Goal: Communication & Community: Answer question/provide support

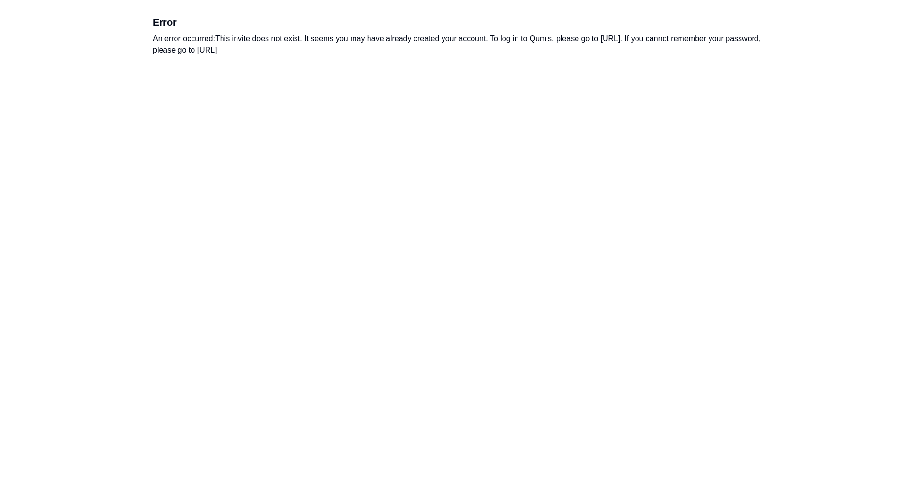
click at [648, 36] on div "An error occurred: This invite does not exist. It seems you may have already cr…" at bounding box center [458, 44] width 611 height 23
drag, startPoint x: 602, startPoint y: 37, endPoint x: 694, endPoint y: 34, distance: 91.9
click at [694, 34] on div "An error occurred: This invite does not exist. It seems you may have already cr…" at bounding box center [458, 44] width 611 height 23
copy div "[URL]."
click at [413, 43] on div "An error occurred: This invite does not exist. It seems you may have already cr…" at bounding box center [458, 44] width 611 height 23
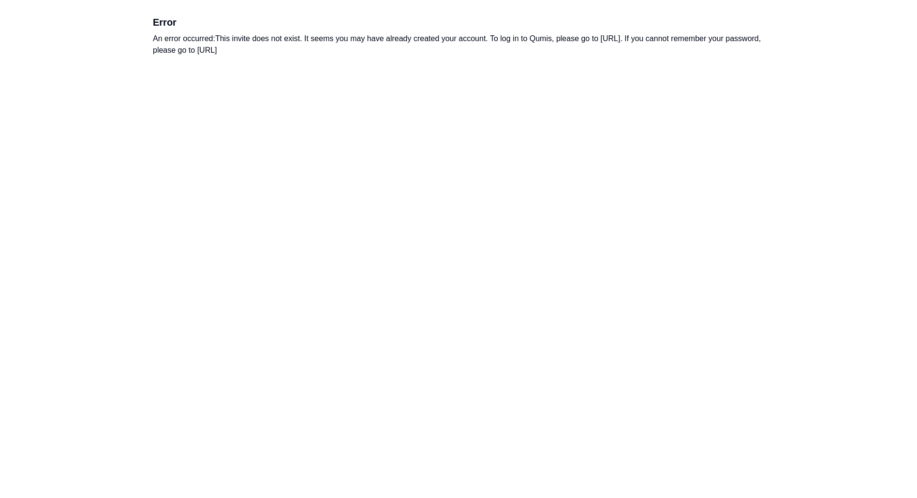
drag, startPoint x: 289, startPoint y: 49, endPoint x: 415, endPoint y: 45, distance: 125.8
click at [415, 45] on div "An error occurred: This invite does not exist. It seems you may have already cr…" at bounding box center [458, 44] width 611 height 23
copy div "[URL]"
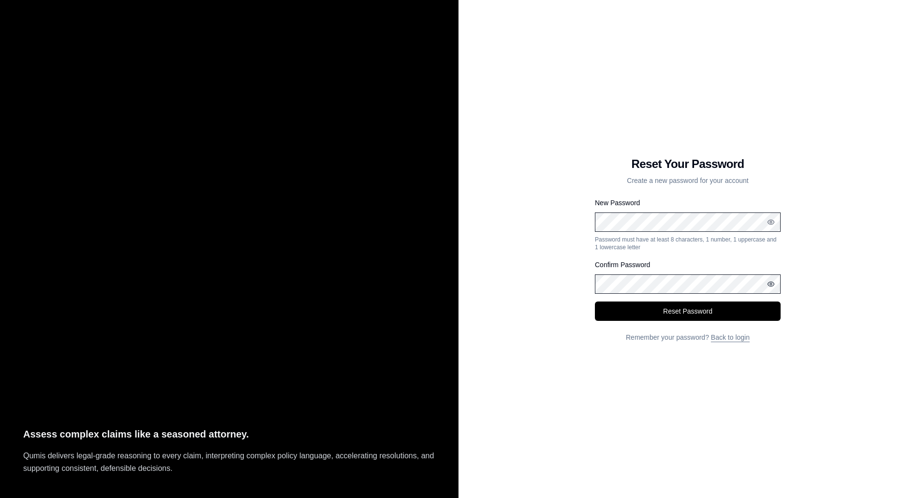
click at [769, 282] on icon "button" at bounding box center [771, 284] width 8 height 8
click at [772, 223] on icon "button" at bounding box center [771, 222] width 8 height 8
click at [669, 314] on button "Reset Password" at bounding box center [688, 310] width 186 height 19
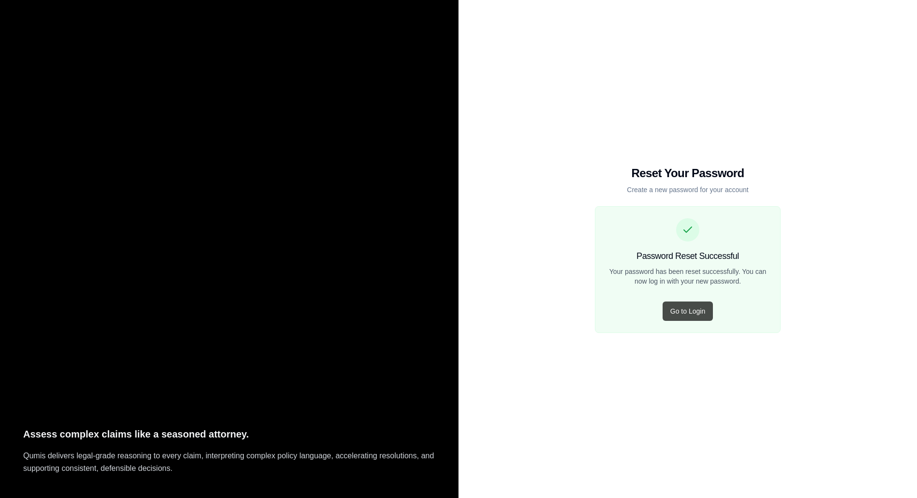
click at [680, 314] on button "Go to Login" at bounding box center [688, 310] width 50 height 19
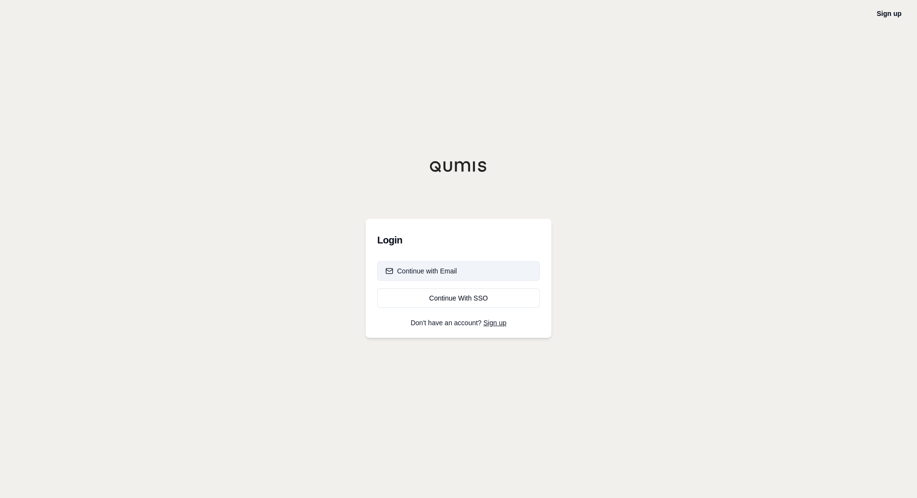
click at [455, 277] on button "Continue with Email" at bounding box center [458, 270] width 163 height 19
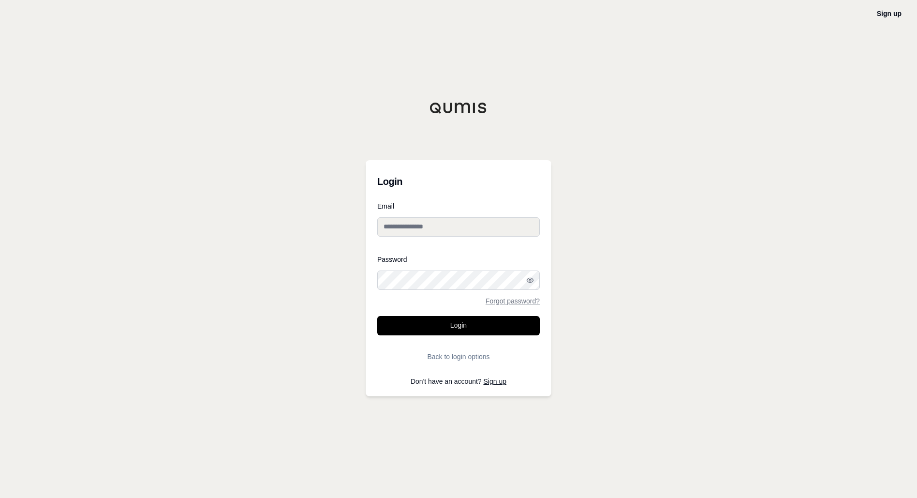
click at [447, 219] on input "Email" at bounding box center [458, 226] width 163 height 19
drag, startPoint x: 515, startPoint y: 1, endPoint x: 568, endPoint y: 210, distance: 216.2
click at [638, 222] on div "Sign up Login Email Password Forgot password? Login Back to login options Don't…" at bounding box center [458, 249] width 917 height 498
click at [421, 232] on input "Email" at bounding box center [458, 226] width 163 height 19
type input "**********"
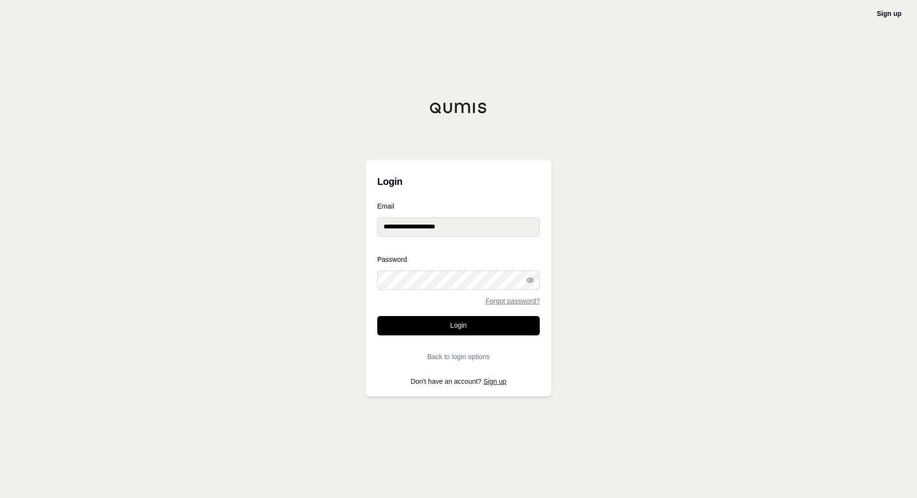
click at [377, 316] on button "Login" at bounding box center [458, 325] width 163 height 19
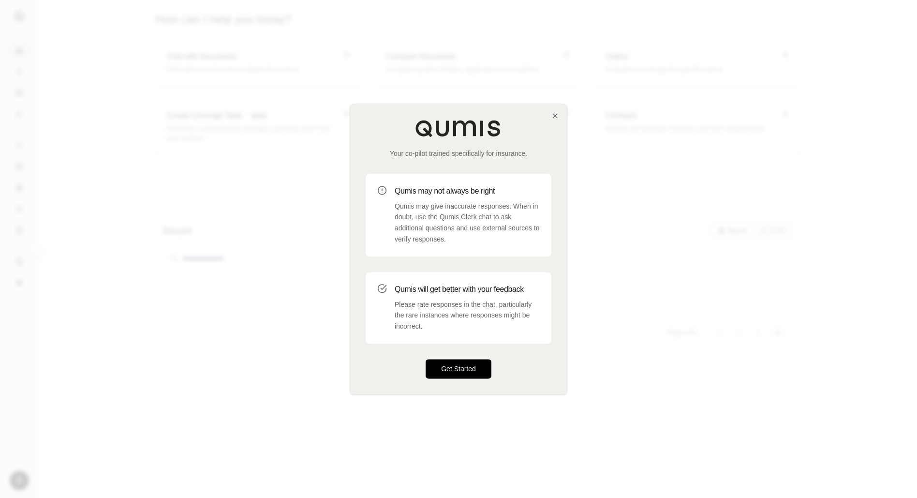
click at [472, 363] on button "Get Started" at bounding box center [459, 368] width 66 height 19
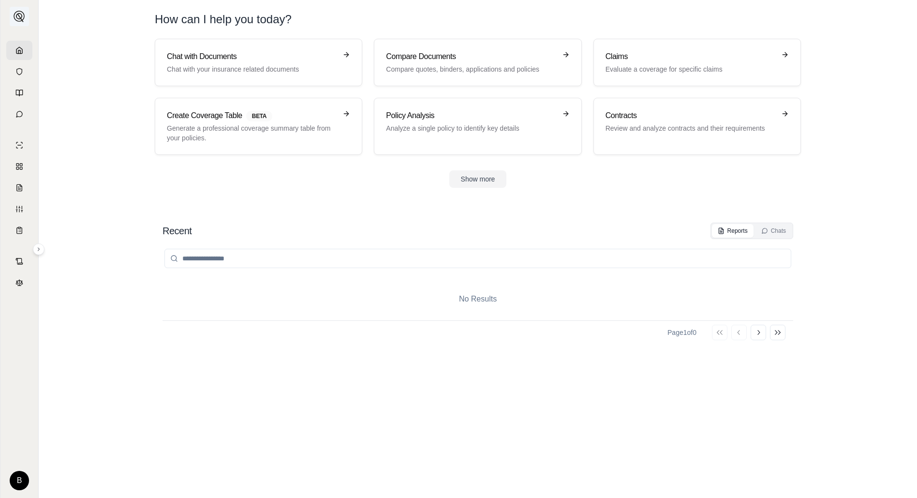
click at [22, 16] on img at bounding box center [20, 17] width 12 height 12
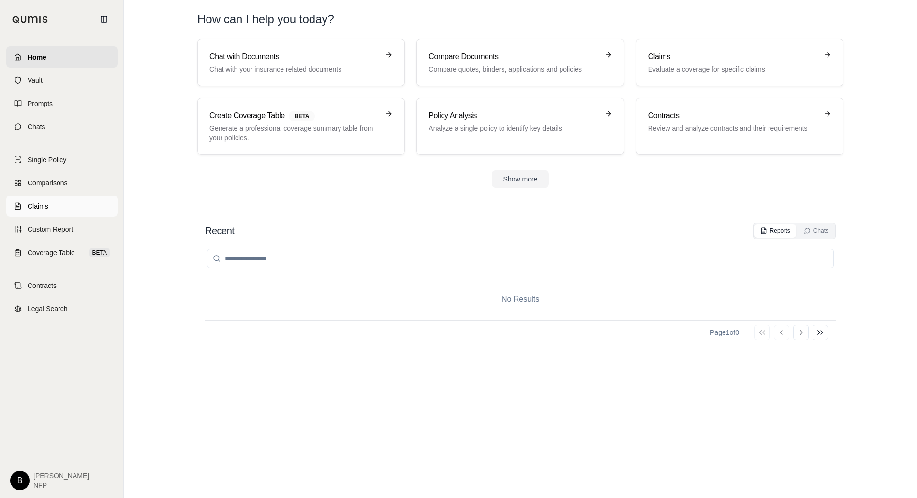
click at [39, 205] on span "Claims" at bounding box center [38, 206] width 21 height 10
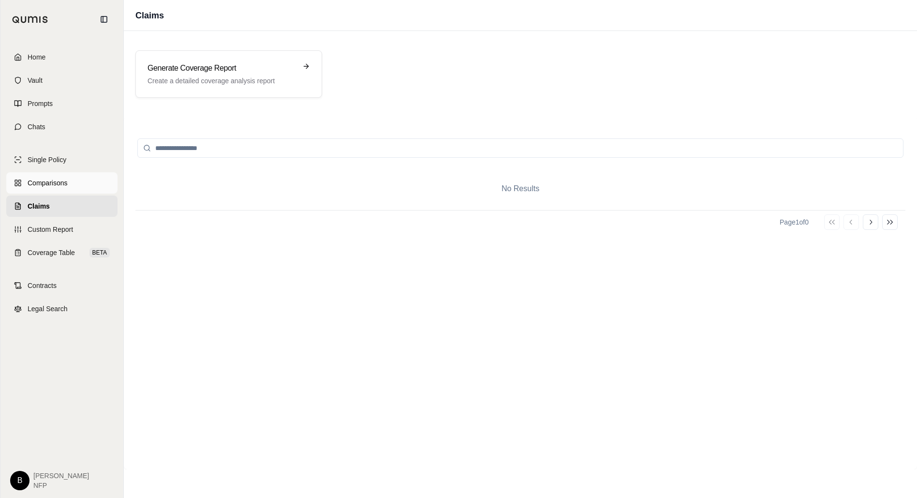
click at [40, 181] on span "Comparisons" at bounding box center [48, 183] width 40 height 10
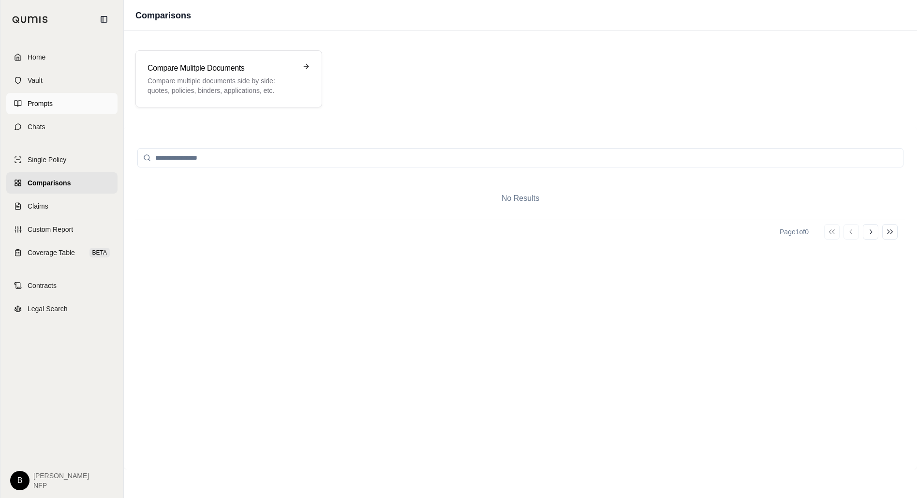
click at [36, 104] on span "Prompts" at bounding box center [40, 104] width 25 height 10
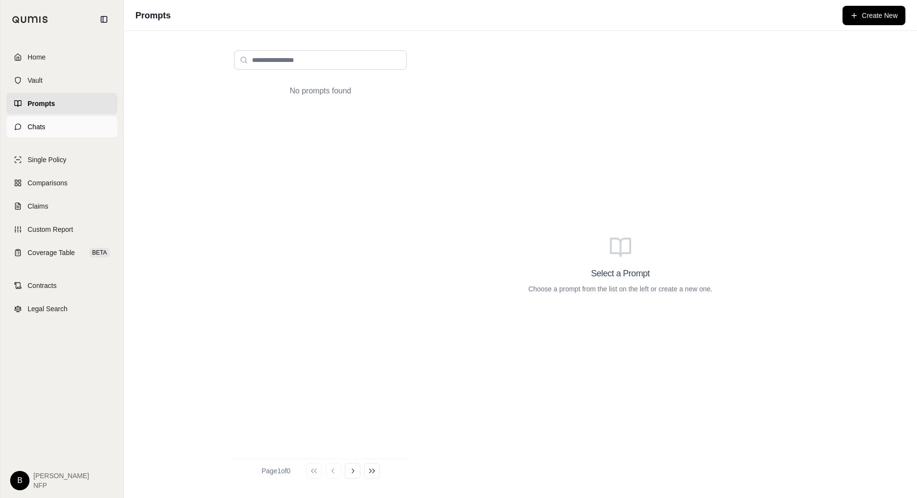
click at [44, 127] on span "Chats" at bounding box center [37, 127] width 18 height 10
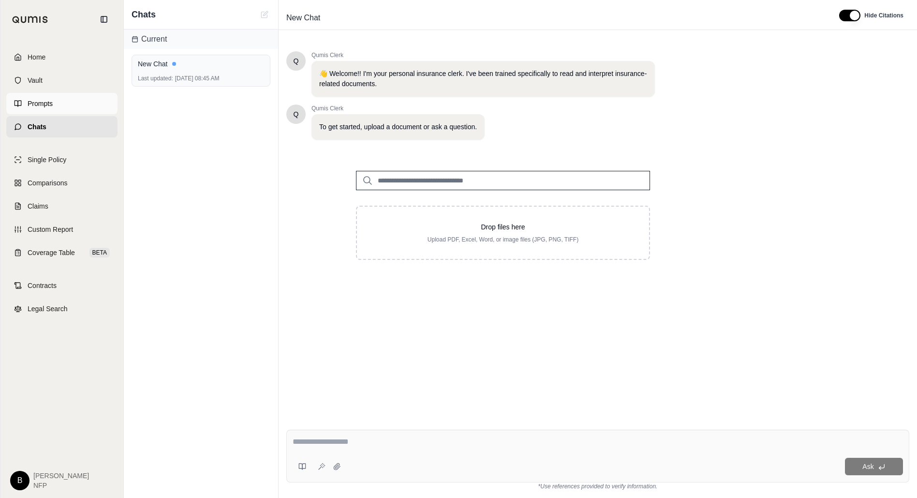
click at [43, 108] on span "Prompts" at bounding box center [40, 104] width 25 height 10
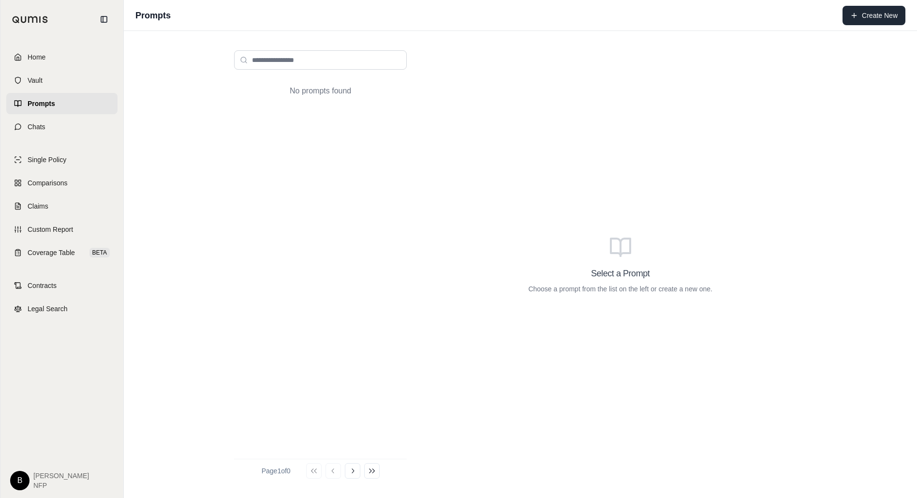
click at [868, 16] on button "Create New" at bounding box center [874, 15] width 63 height 19
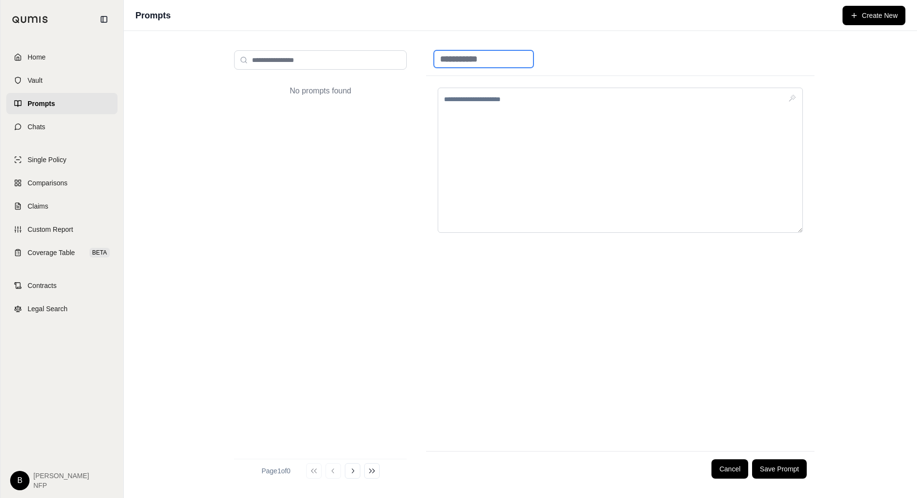
click at [490, 54] on input at bounding box center [484, 58] width 100 height 17
drag, startPoint x: 512, startPoint y: 56, endPoint x: 272, endPoint y: 64, distance: 239.6
click at [268, 65] on div "No prompts found Page 1 of 0 Go to first page Go to previous page Go to next pa…" at bounding box center [520, 265] width 588 height 444
type input "**********"
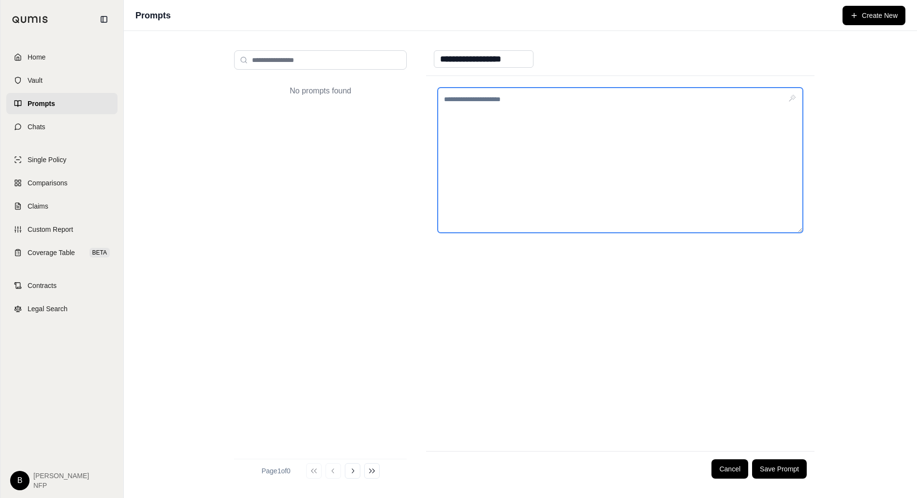
click at [580, 114] on textarea at bounding box center [620, 160] width 365 height 145
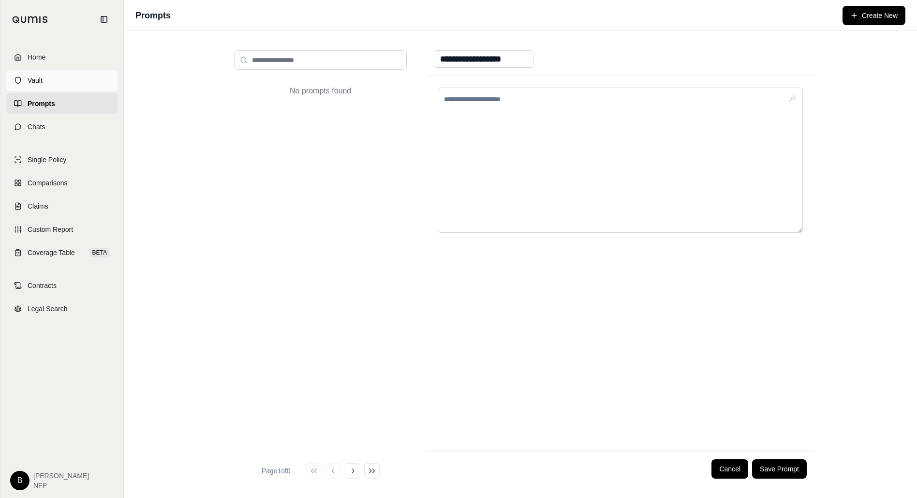
click at [36, 80] on span "Vault" at bounding box center [35, 80] width 15 height 10
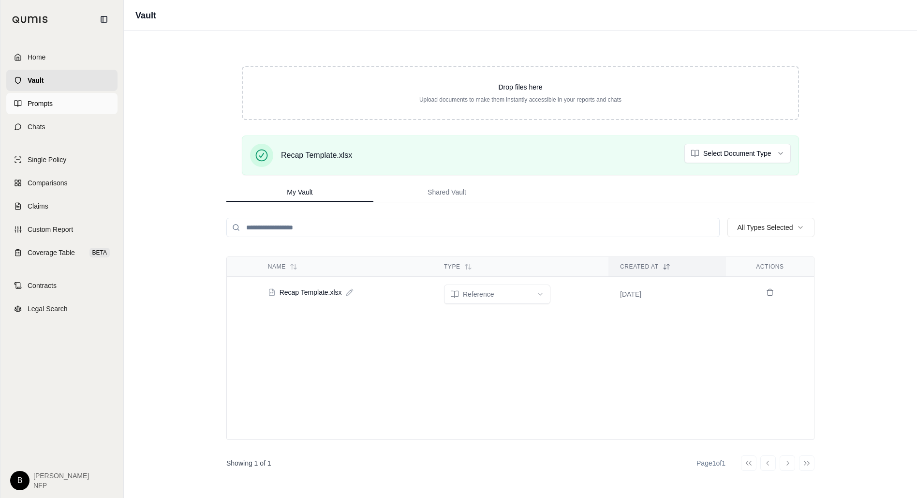
click at [42, 104] on span "Prompts" at bounding box center [40, 104] width 25 height 10
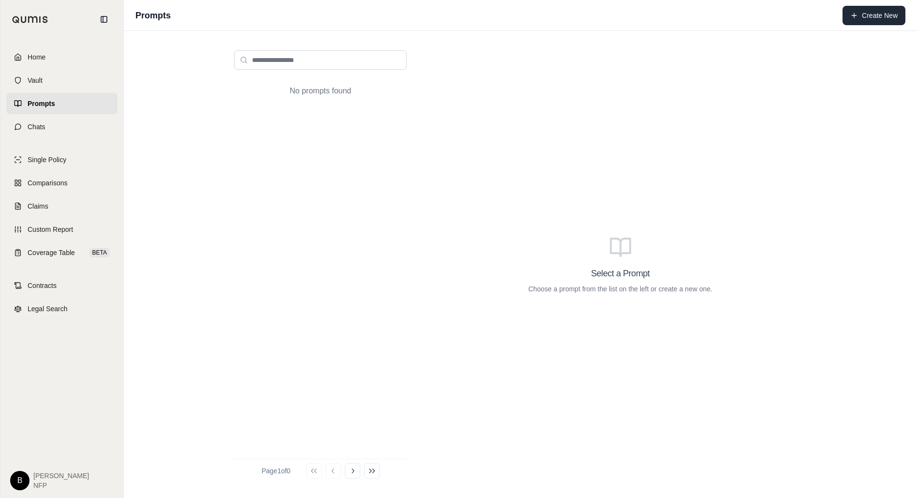
click at [863, 17] on button "Create New" at bounding box center [874, 15] width 63 height 19
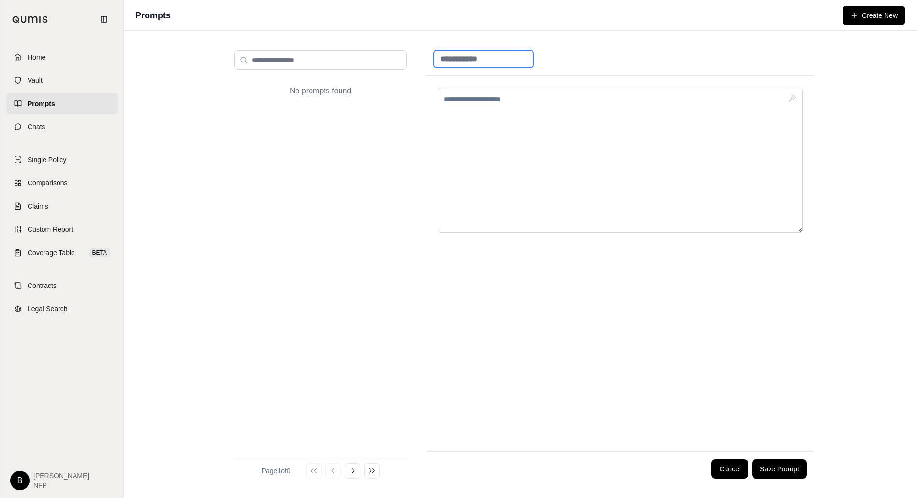
drag, startPoint x: 514, startPoint y: 54, endPoint x: 400, endPoint y: 65, distance: 115.1
click at [324, 54] on div "No prompts found Page 1 of 0 Go to first page Go to previous page Go to next pa…" at bounding box center [520, 265] width 588 height 444
type input "*"
type input "**********"
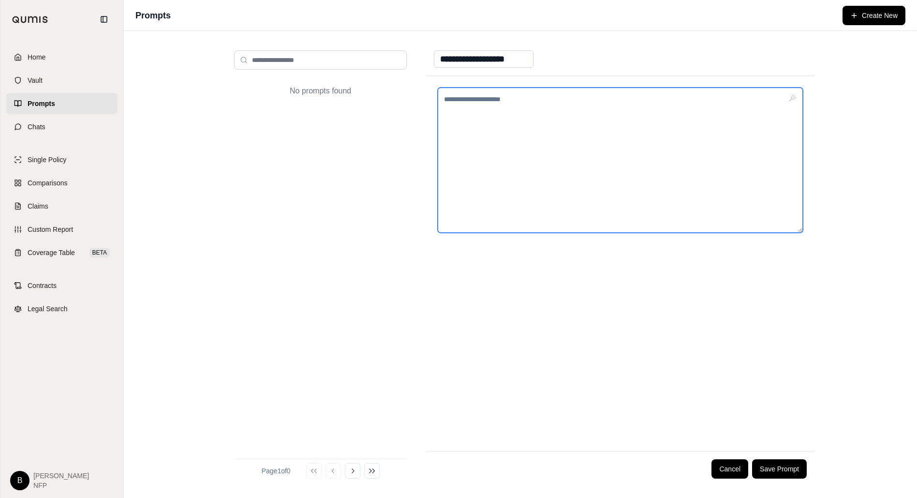
type textarea "*"
click at [607, 103] on textarea "**********" at bounding box center [620, 160] width 365 height 145
click at [654, 101] on textarea "**********" at bounding box center [620, 160] width 365 height 145
click at [463, 118] on textarea "**********" at bounding box center [620, 160] width 365 height 145
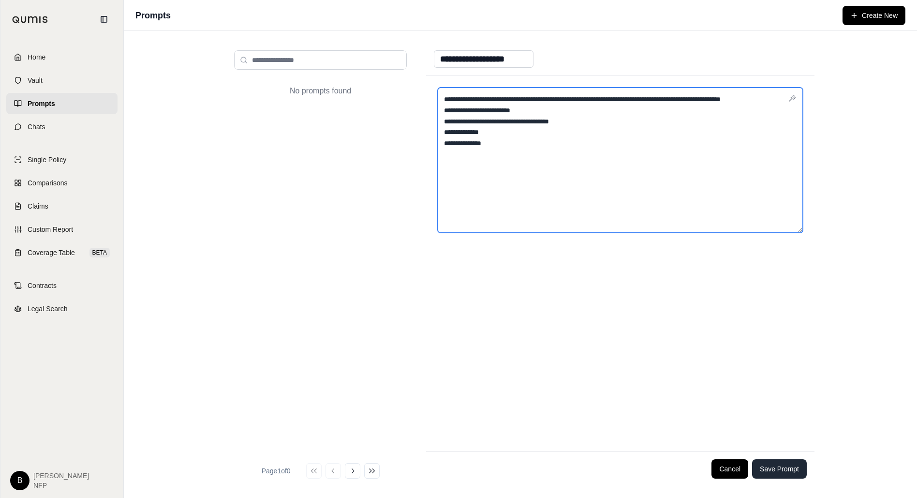
type textarea "**********"
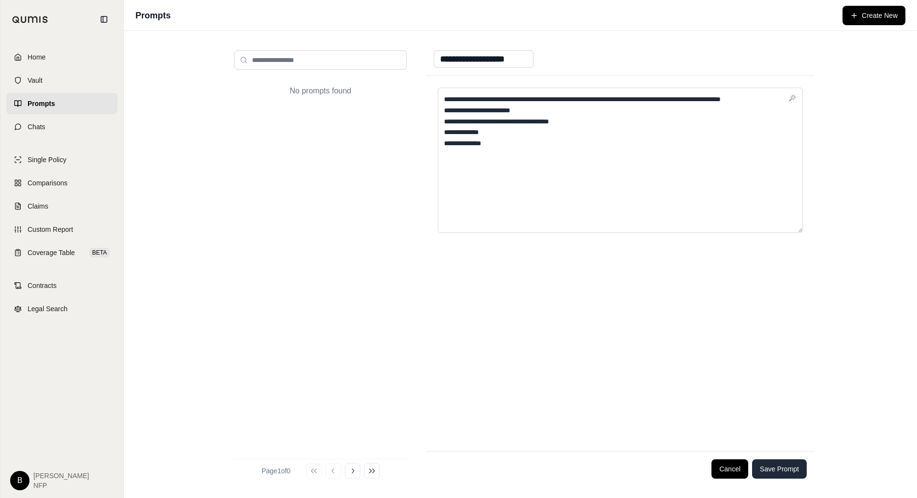
click at [789, 471] on button "Save Prompt" at bounding box center [779, 468] width 55 height 19
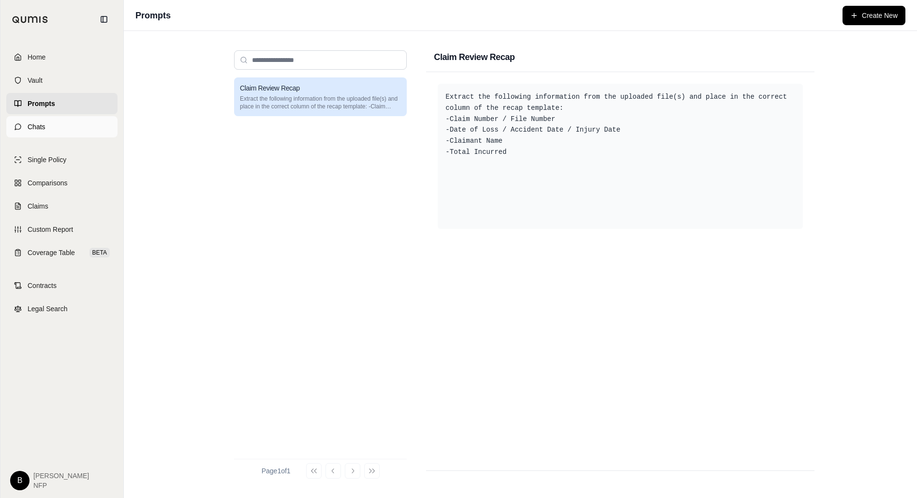
click at [38, 125] on span "Chats" at bounding box center [37, 127] width 18 height 10
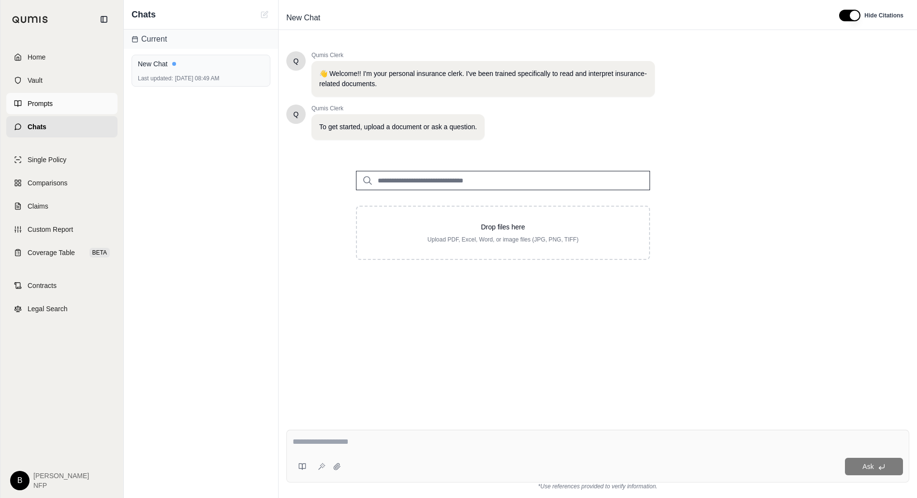
click at [47, 104] on span "Prompts" at bounding box center [40, 104] width 25 height 10
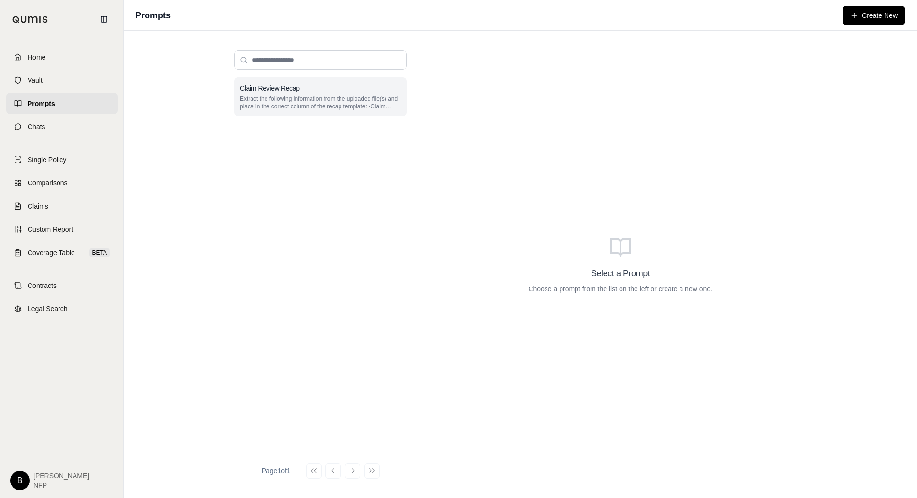
click at [282, 90] on h3 "Claim Review Recap" at bounding box center [270, 88] width 60 height 10
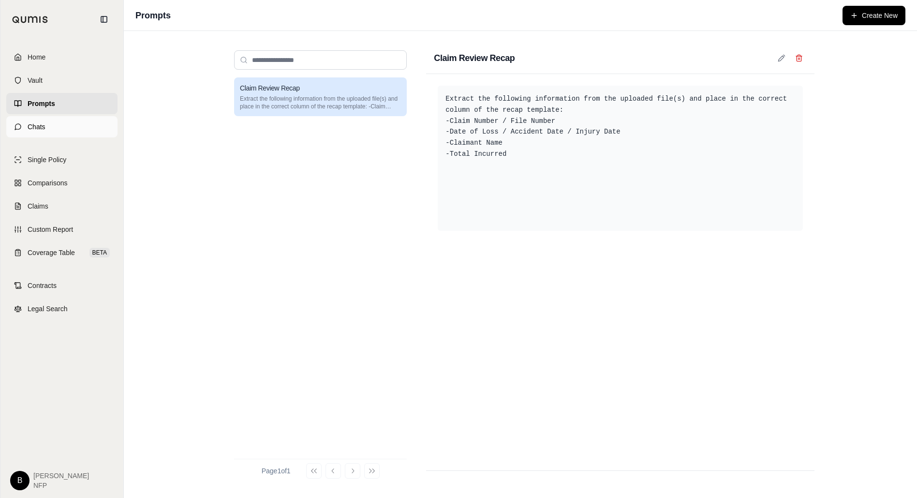
click at [40, 126] on span "Chats" at bounding box center [37, 127] width 18 height 10
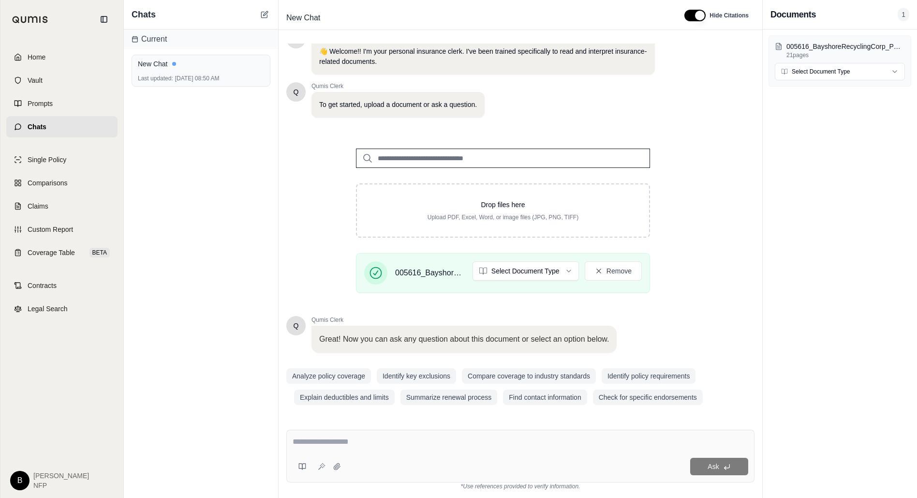
scroll to position [25, 0]
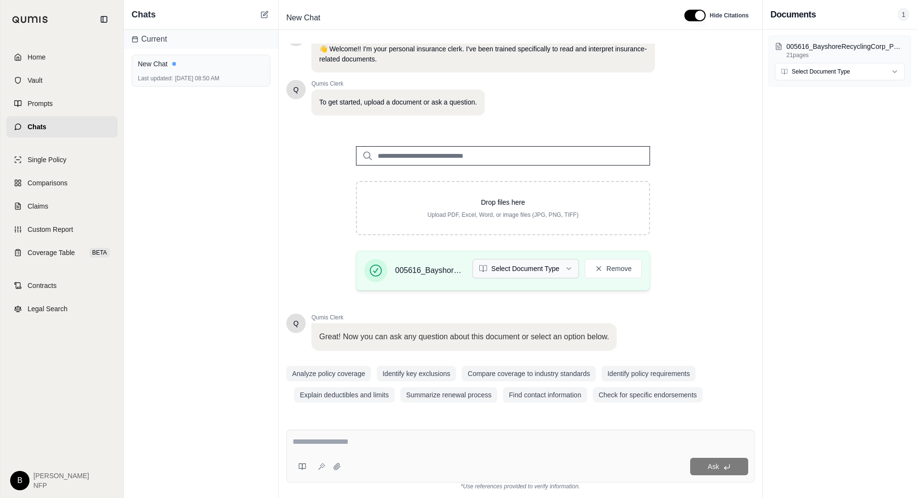
click at [564, 269] on html "Home Vault Prompts Chats Single Policy Comparisons Claims Custom Report Coverag…" at bounding box center [458, 249] width 917 height 498
click at [363, 440] on textarea at bounding box center [521, 442] width 456 height 12
click at [342, 443] on textarea at bounding box center [521, 442] width 456 height 12
type textarea "**********"
click at [727, 465] on icon at bounding box center [727, 467] width 8 height 8
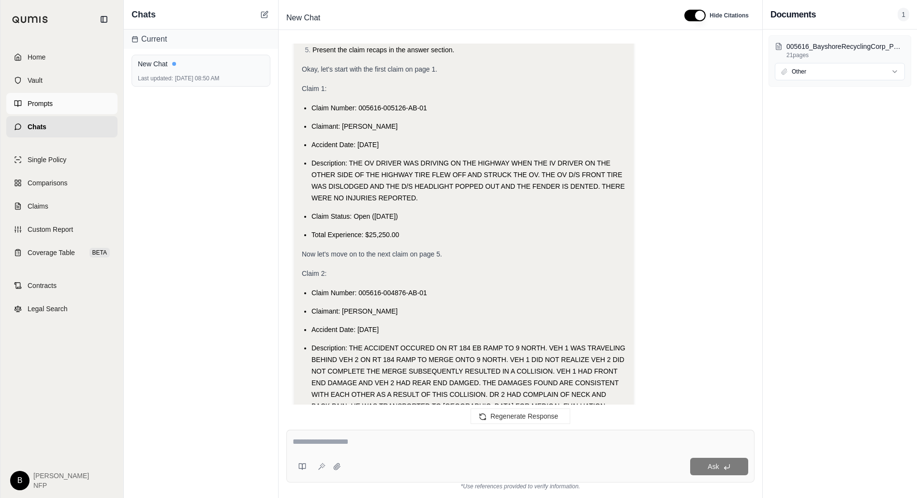
scroll to position [1751, 0]
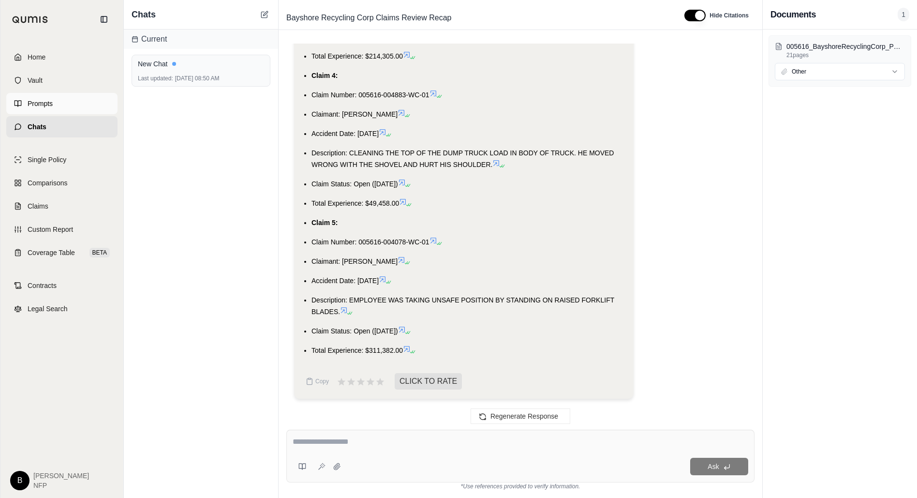
click at [39, 101] on span "Prompts" at bounding box center [40, 104] width 25 height 10
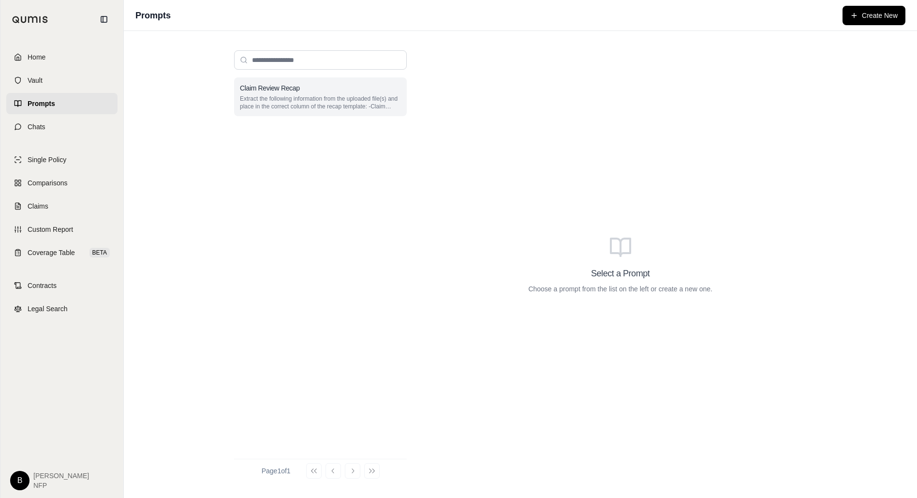
click at [298, 98] on p "Extract the following information from the uploaded file(s) and place in the co…" at bounding box center [320, 102] width 161 height 15
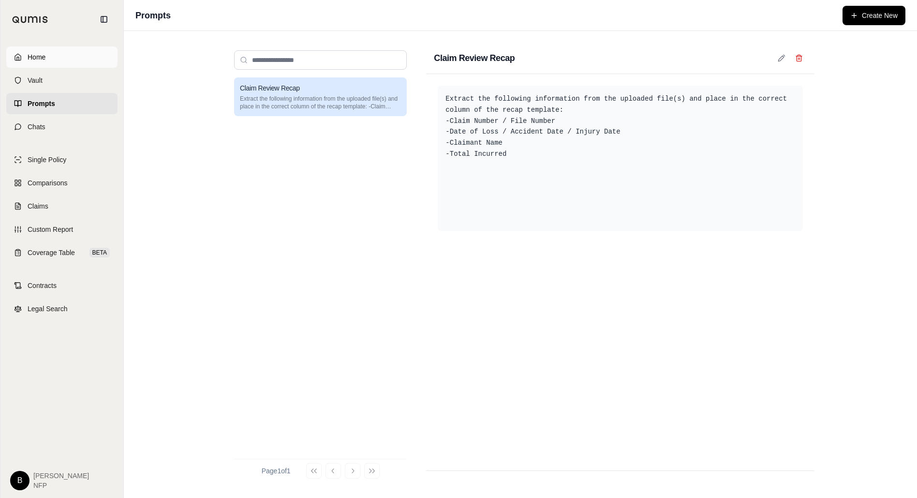
click at [47, 58] on link "Home" at bounding box center [61, 56] width 111 height 21
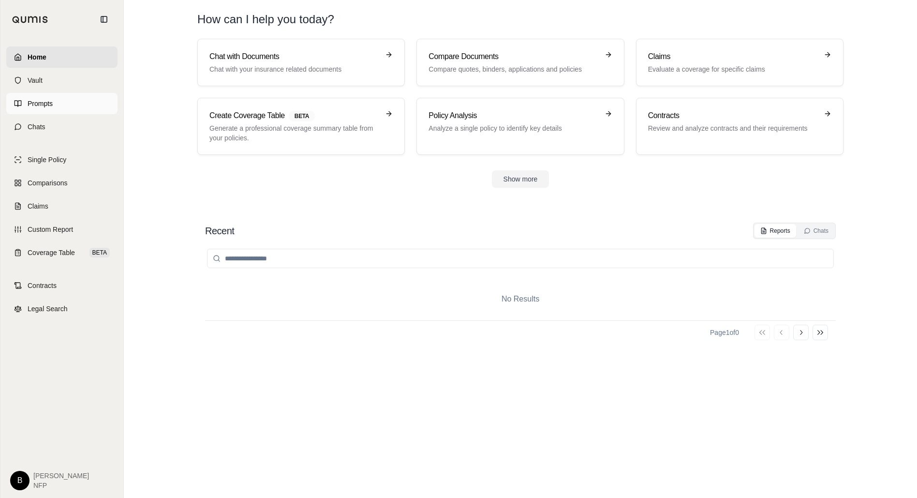
click at [50, 105] on span "Prompts" at bounding box center [40, 104] width 25 height 10
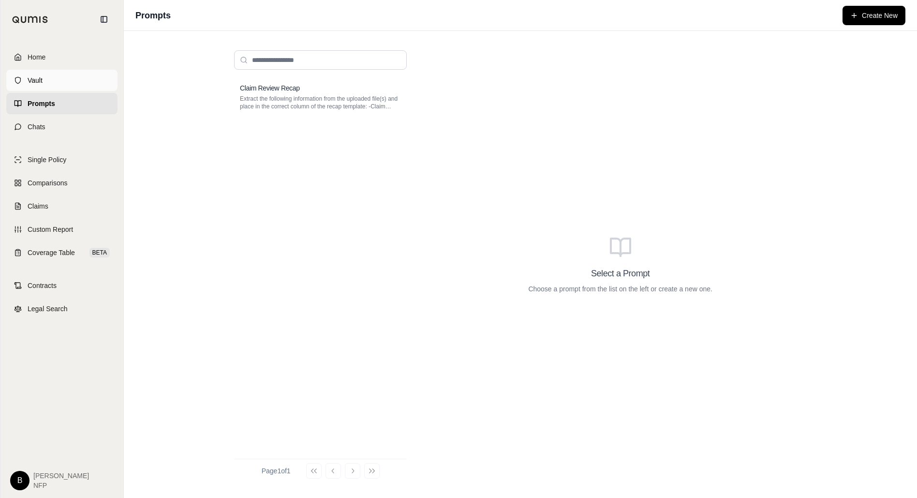
click at [34, 79] on span "Vault" at bounding box center [35, 80] width 15 height 10
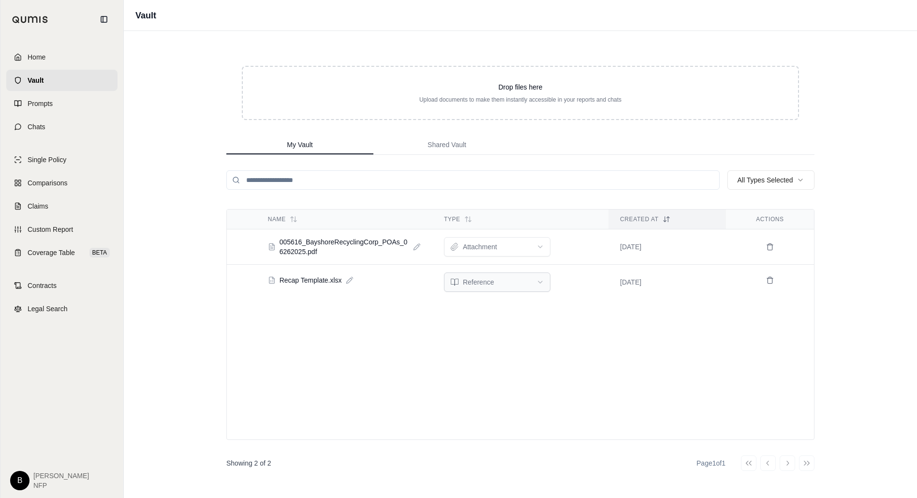
click at [510, 283] on html "Home Vault Prompts Chats Single Policy Comparisons Claims Custom Report Coverag…" at bounding box center [458, 249] width 917 height 498
click at [682, 343] on div "Name Type Created At Actions 005616_BayshoreRecyclingCorp_POAs_06262025.pdf att…" at bounding box center [520, 324] width 588 height 231
click at [529, 245] on html "Home Vault Prompts Chats Single Policy Comparisons Claims Custom Report Coverag…" at bounding box center [458, 249] width 917 height 498
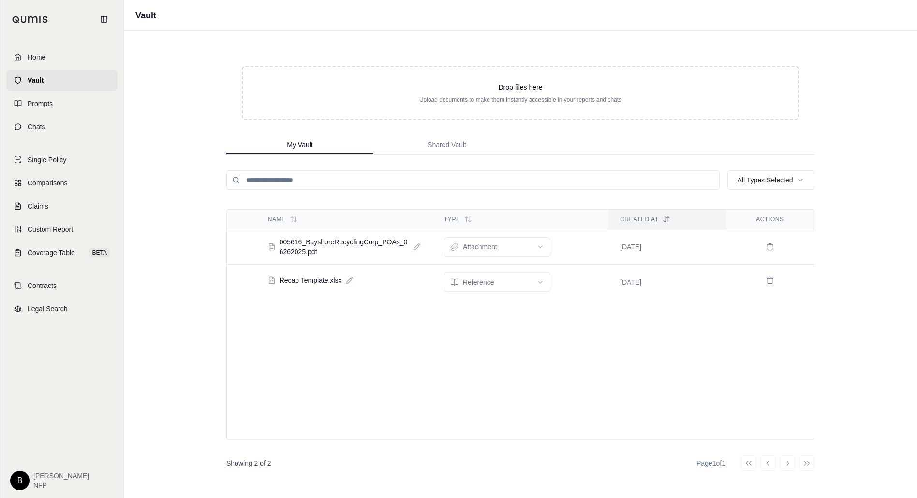
click at [676, 368] on div "Name Type Created At Actions 005616_BayshoreRecyclingCorp_POAs_06262025.pdf att…" at bounding box center [520, 324] width 588 height 231
click at [31, 58] on span "Home" at bounding box center [37, 57] width 18 height 10
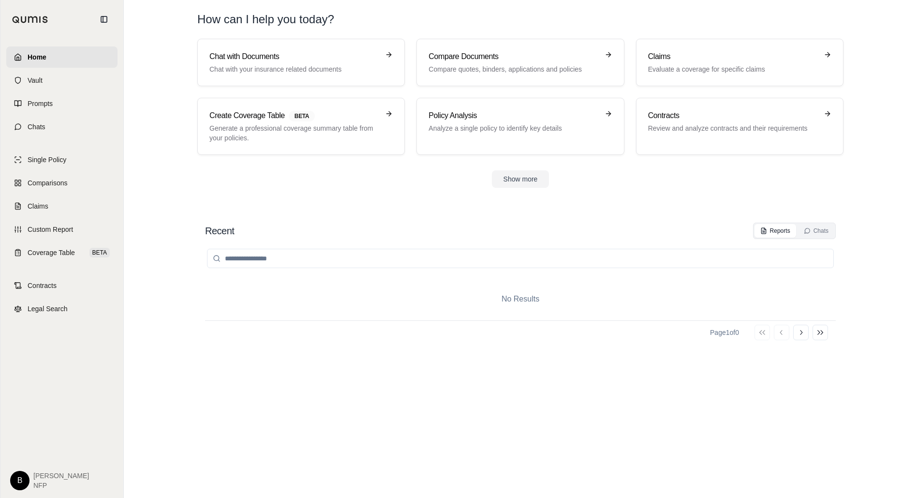
click at [262, 262] on input "search" at bounding box center [520, 258] width 627 height 19
click at [819, 231] on div "Chats" at bounding box center [816, 231] width 25 height 8
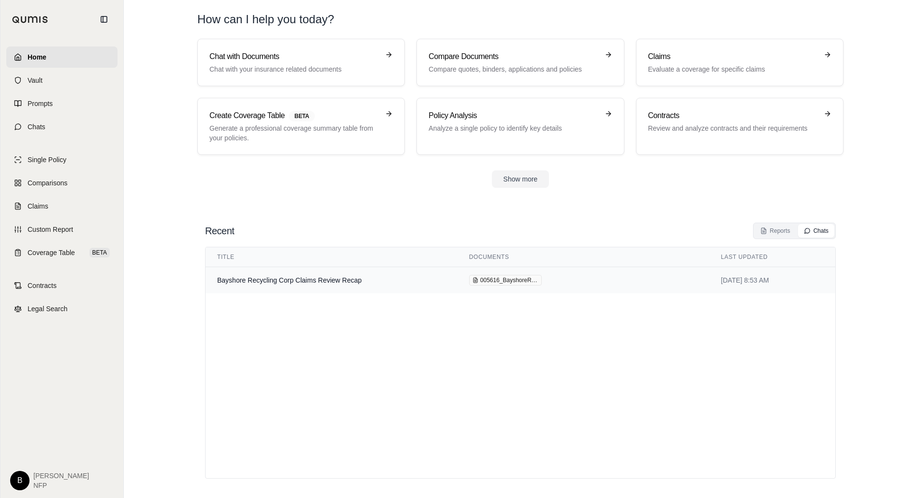
click at [317, 277] on td "Bayshore Recycling Corp Claims Review Recap" at bounding box center [332, 280] width 252 height 27
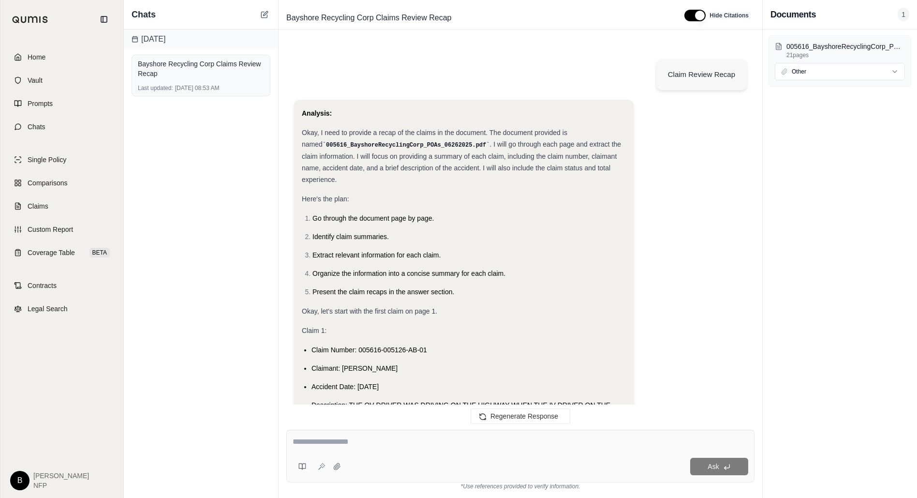
scroll to position [1751, 0]
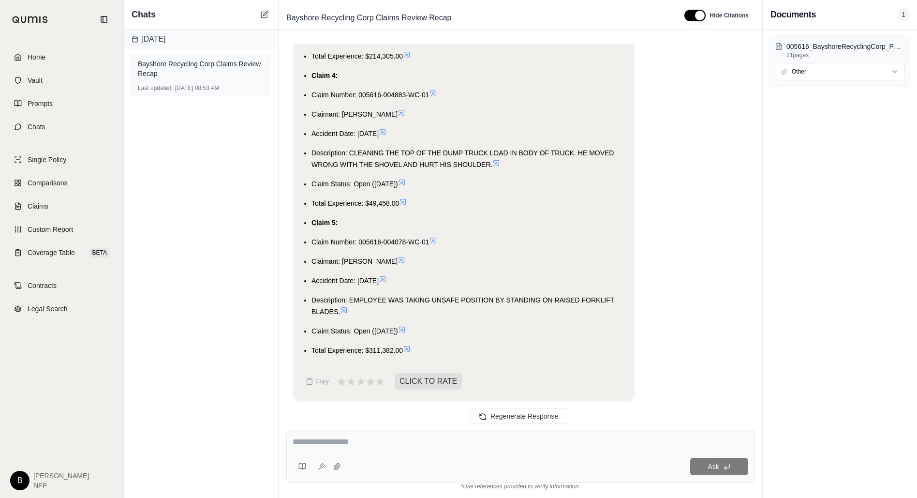
click at [380, 450] on div at bounding box center [521, 443] width 456 height 15
click at [377, 445] on textarea at bounding box center [521, 442] width 456 height 12
type textarea "**********"
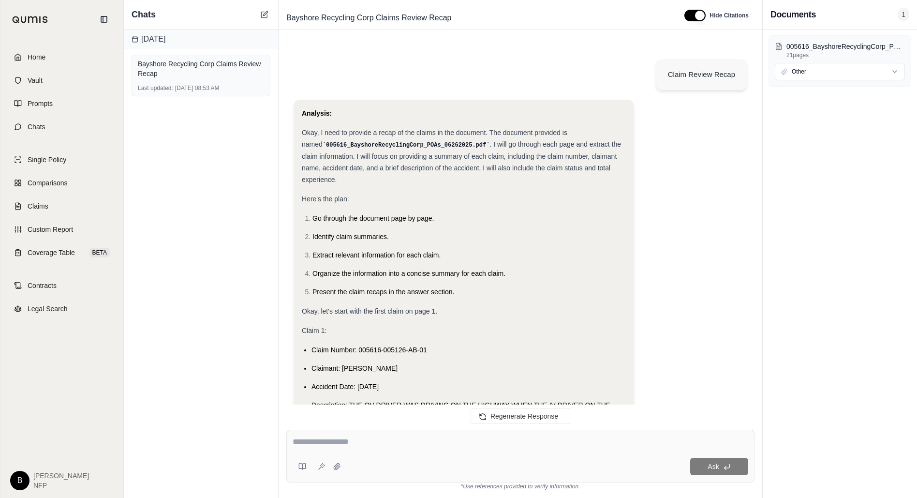
scroll to position [2870, 0]
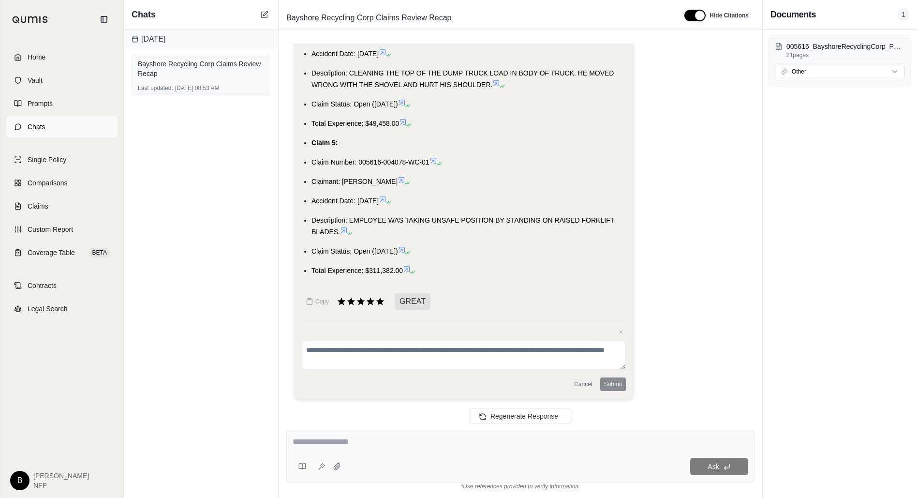
click at [36, 124] on span "Chats" at bounding box center [37, 127] width 18 height 10
click at [904, 15] on span "1" at bounding box center [904, 15] width 12 height 14
click at [43, 208] on span "Claims" at bounding box center [38, 206] width 21 height 10
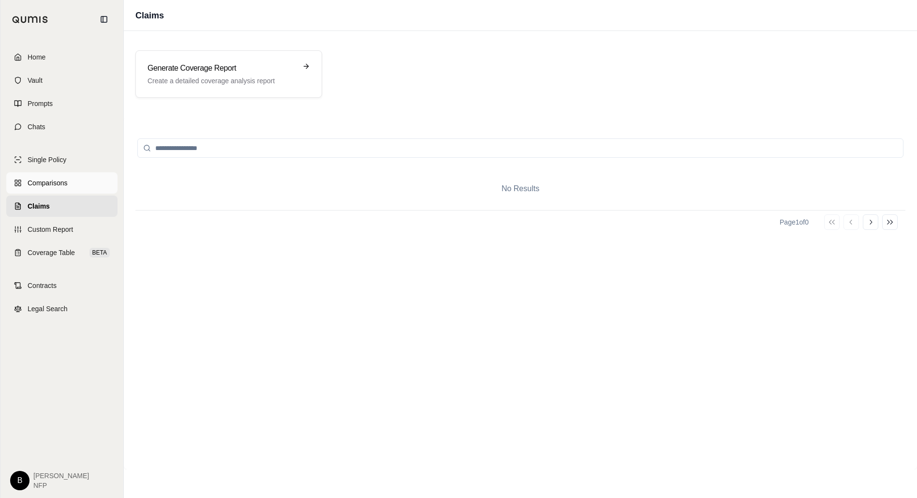
click at [37, 178] on span "Comparisons" at bounding box center [48, 183] width 40 height 10
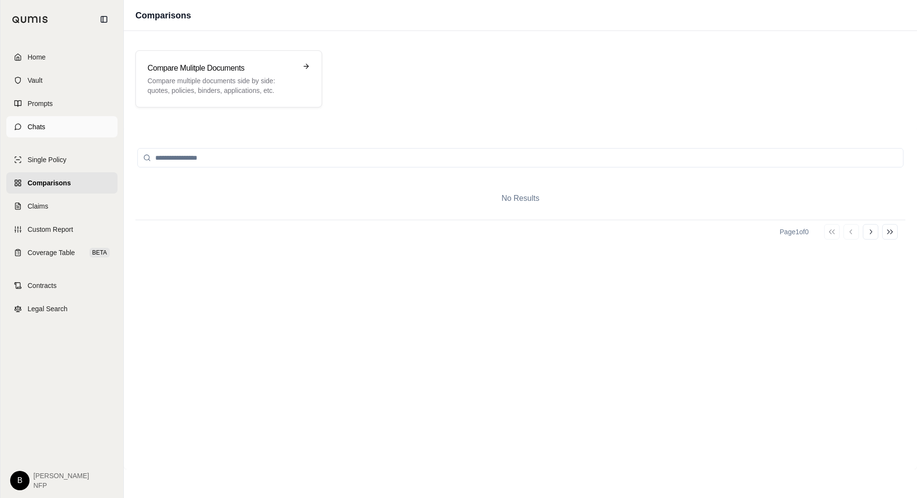
click at [34, 124] on span "Chats" at bounding box center [37, 127] width 18 height 10
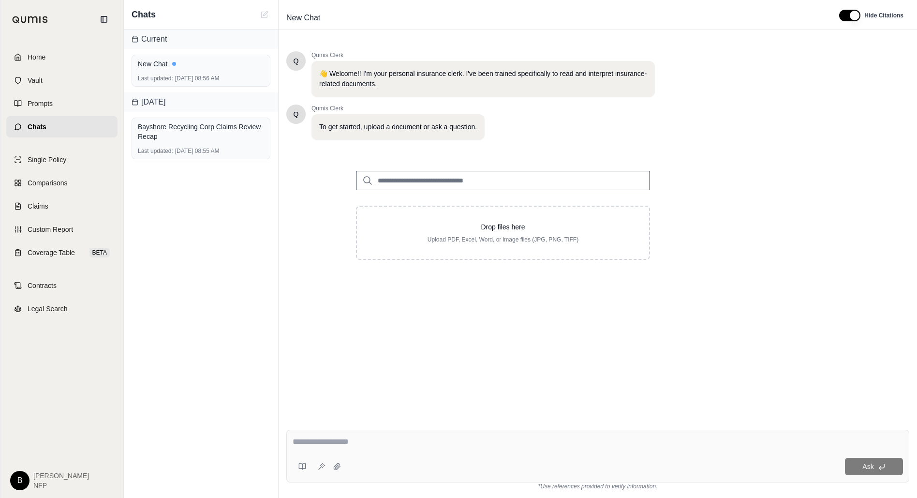
click at [473, 178] on input "search" at bounding box center [503, 180] width 294 height 19
click at [414, 179] on input "search" at bounding box center [503, 180] width 294 height 19
click at [192, 134] on div "Bayshore Recycling Corp Claims Review Recap" at bounding box center [201, 131] width 126 height 19
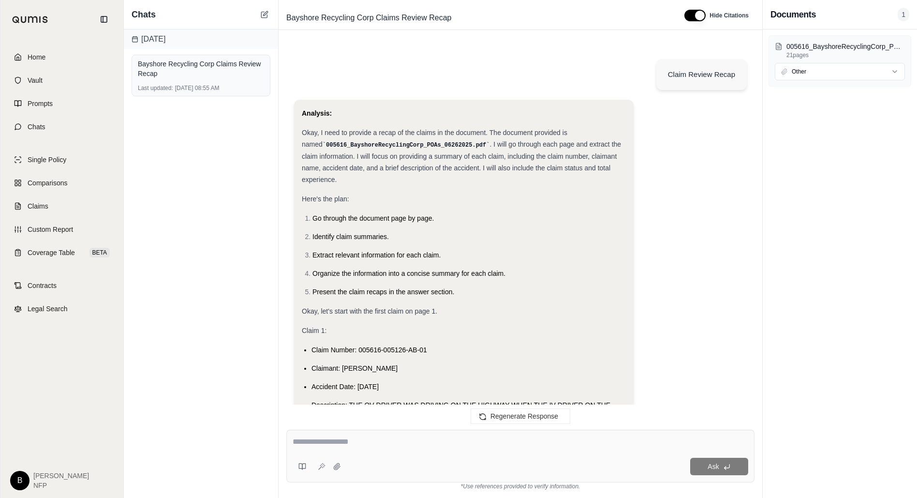
scroll to position [2790, 0]
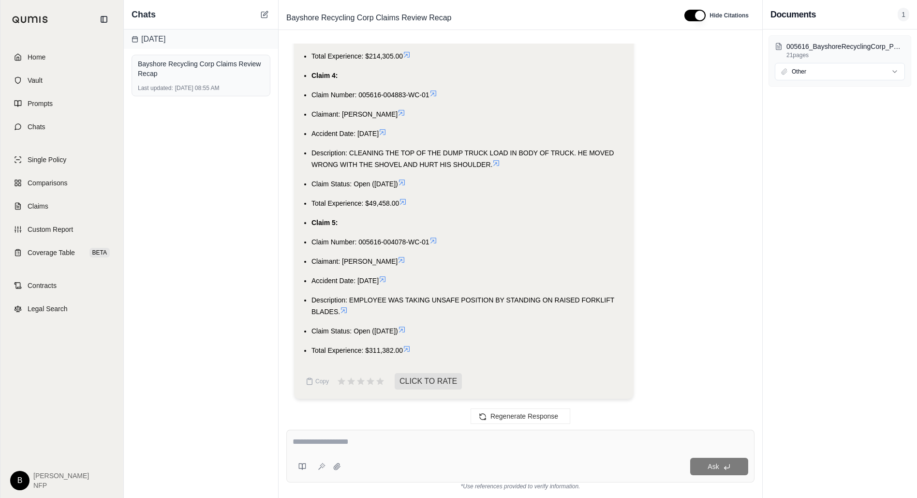
click at [371, 441] on textarea at bounding box center [521, 442] width 456 height 12
click at [48, 99] on span "Prompts" at bounding box center [40, 104] width 25 height 10
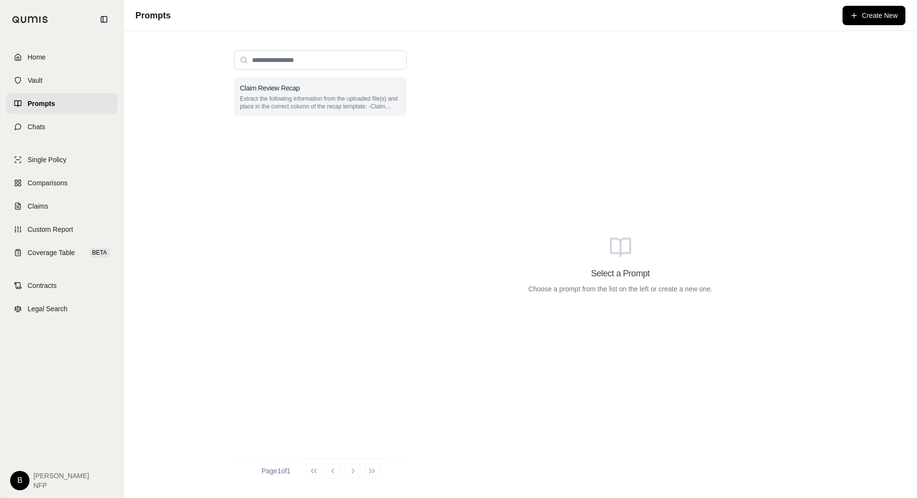
drag, startPoint x: 289, startPoint y: 94, endPoint x: 259, endPoint y: 102, distance: 30.9
click at [259, 102] on p "Extract the following information from the uploaded file(s) and place in the co…" at bounding box center [320, 102] width 161 height 15
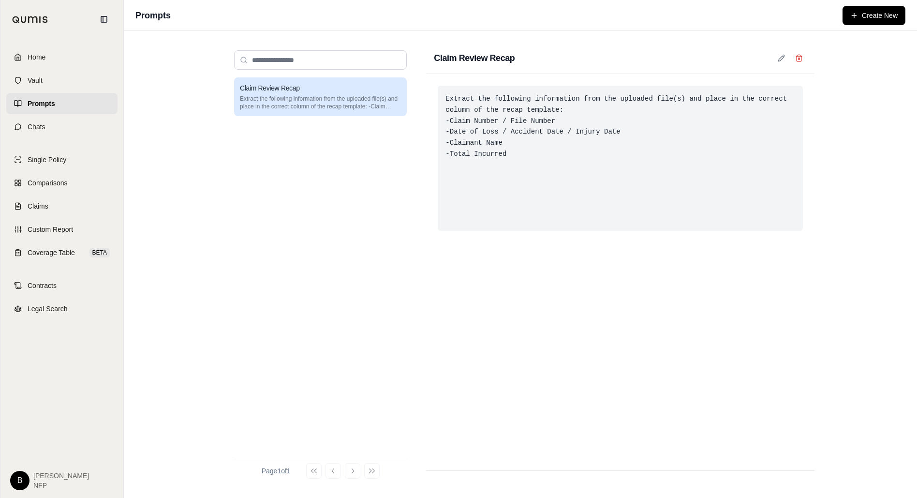
click at [670, 133] on div "Extract the following information from the uploaded file(s) and place in the co…" at bounding box center [620, 158] width 365 height 145
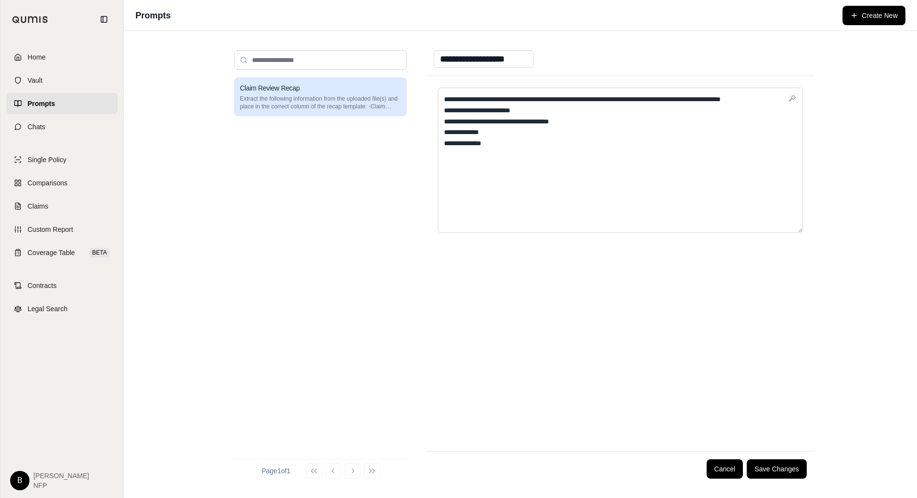
click at [552, 148] on textarea "**********" at bounding box center [620, 160] width 365 height 145
click at [45, 57] on span "Home" at bounding box center [37, 57] width 18 height 10
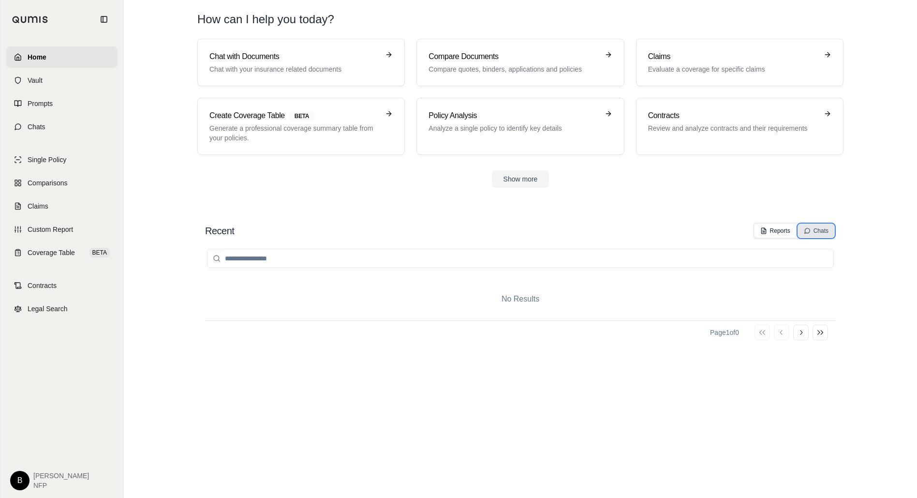
click at [816, 229] on div "Chats" at bounding box center [816, 231] width 25 height 8
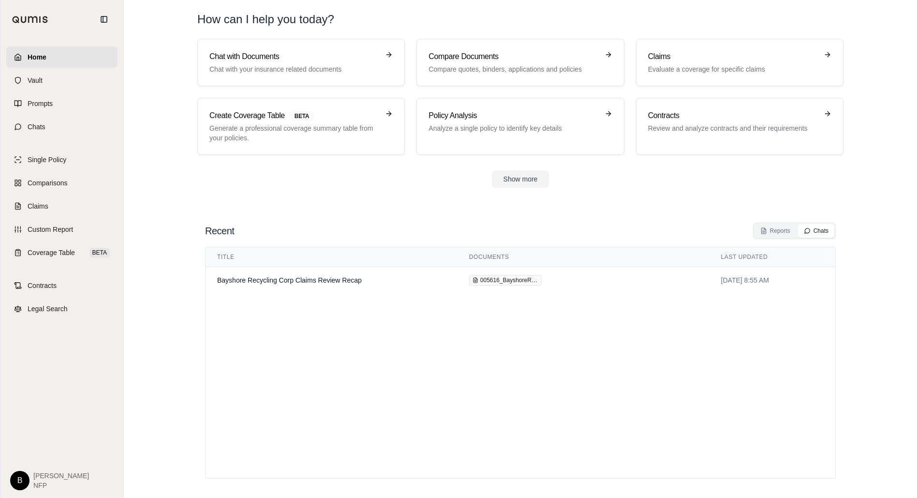
click at [22, 480] on html "Home Vault Prompts Chats Single Policy Comparisons Claims Custom Report Coverag…" at bounding box center [458, 249] width 917 height 498
click at [38, 405] on link "Help Center" at bounding box center [42, 407] width 80 height 15
click at [29, 483] on html "Home Vault Prompts Chats Single Policy Comparisons Claims Custom Report Coverag…" at bounding box center [458, 249] width 917 height 498
click at [33, 423] on link "Settings" at bounding box center [42, 423] width 80 height 15
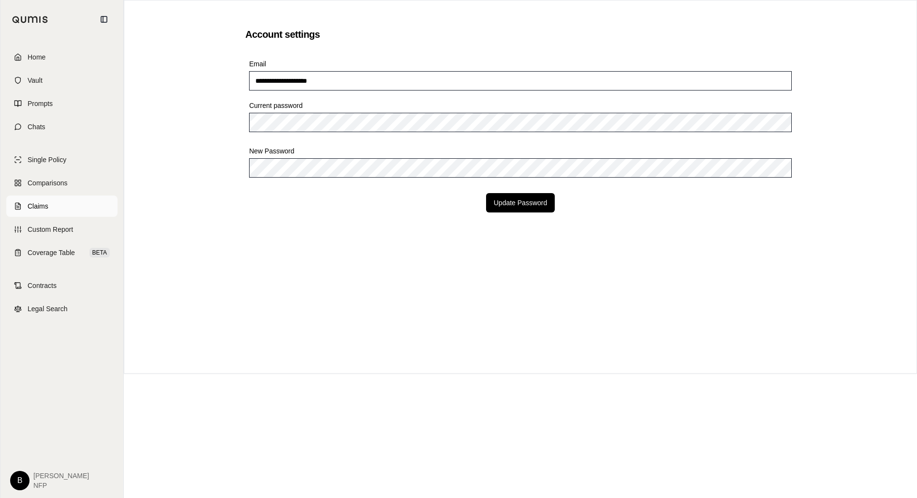
click at [37, 207] on span "Claims" at bounding box center [38, 206] width 21 height 10
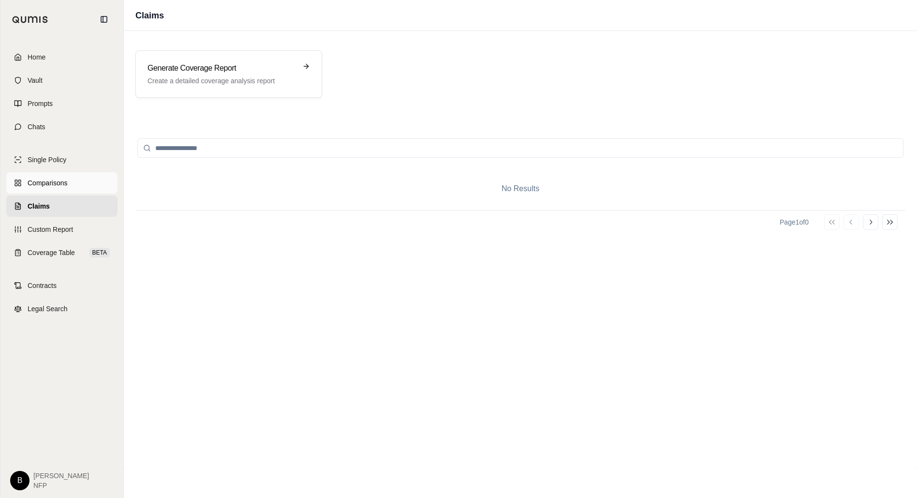
click at [50, 186] on span "Comparisons" at bounding box center [48, 183] width 40 height 10
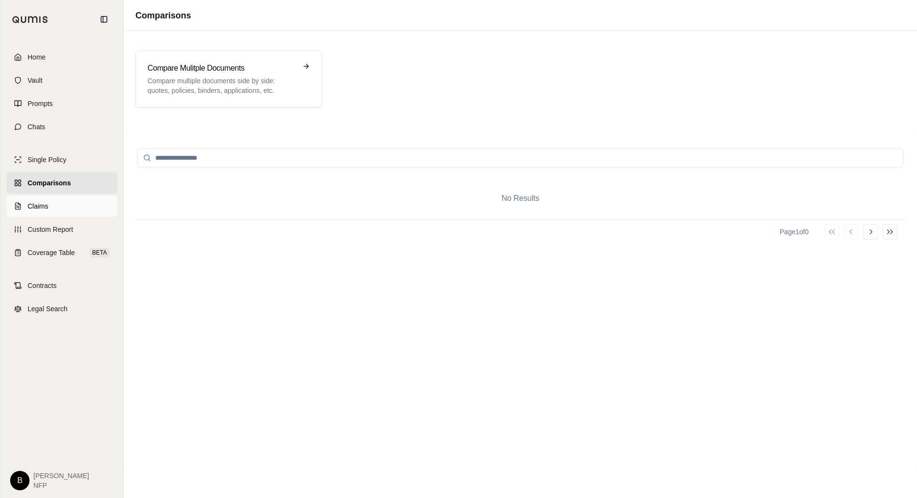
click at [43, 205] on span "Claims" at bounding box center [38, 206] width 21 height 10
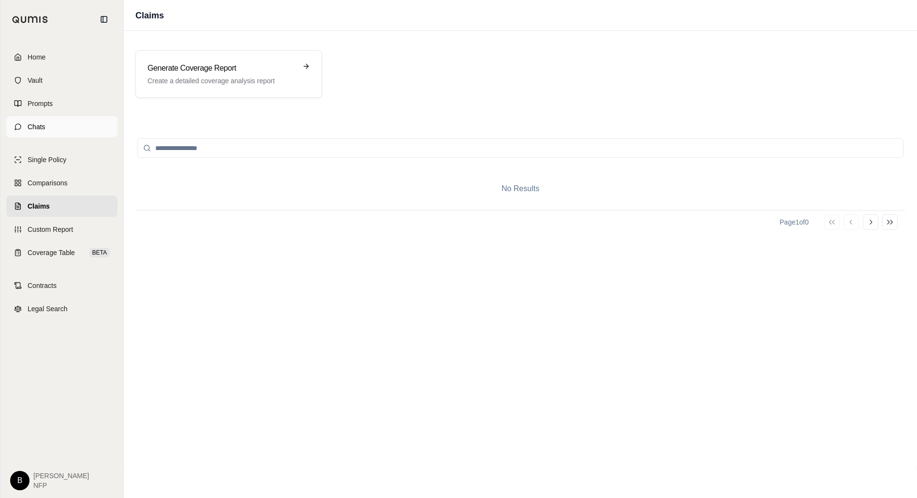
click at [45, 129] on span "Chats" at bounding box center [37, 127] width 18 height 10
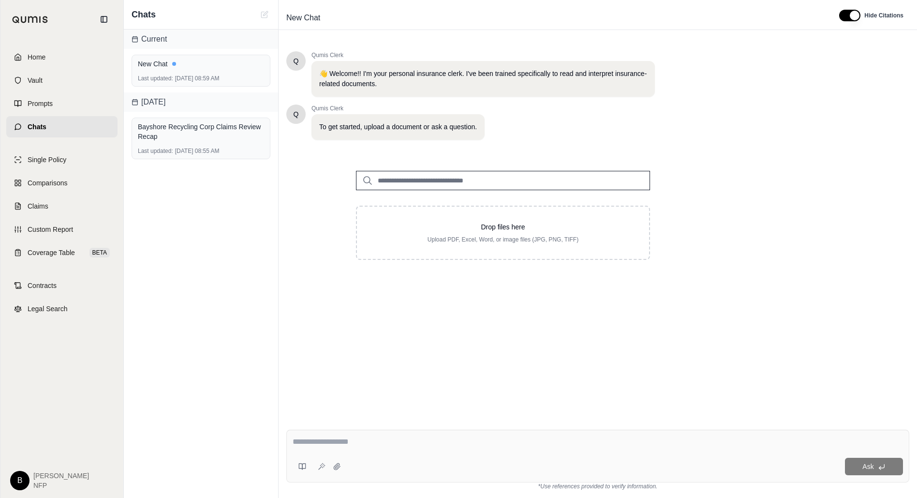
click at [188, 43] on div "Current" at bounding box center [201, 39] width 154 height 19
click at [846, 10] on button "button" at bounding box center [849, 16] width 21 height 12
click at [846, 15] on button "button" at bounding box center [846, 16] width 21 height 12
click at [209, 141] on div "Bayshore Recycling Corp Claims Review Recap" at bounding box center [201, 131] width 126 height 23
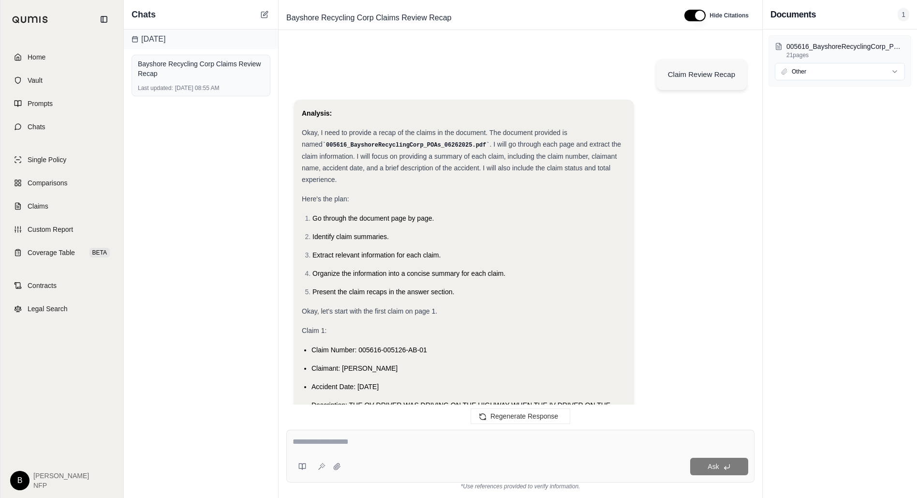
scroll to position [2790, 0]
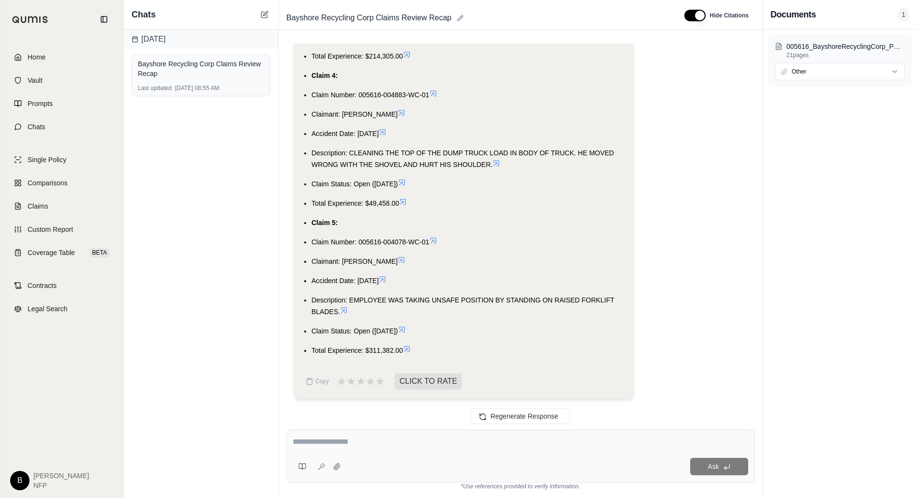
click at [460, 19] on icon at bounding box center [460, 18] width 5 height 5
click at [754, 122] on div "Claim Review Recap Analysis: Okay, I need to provide a recap of the claims in t…" at bounding box center [520, 229] width 468 height 371
click at [263, 14] on icon at bounding box center [265, 15] width 8 height 8
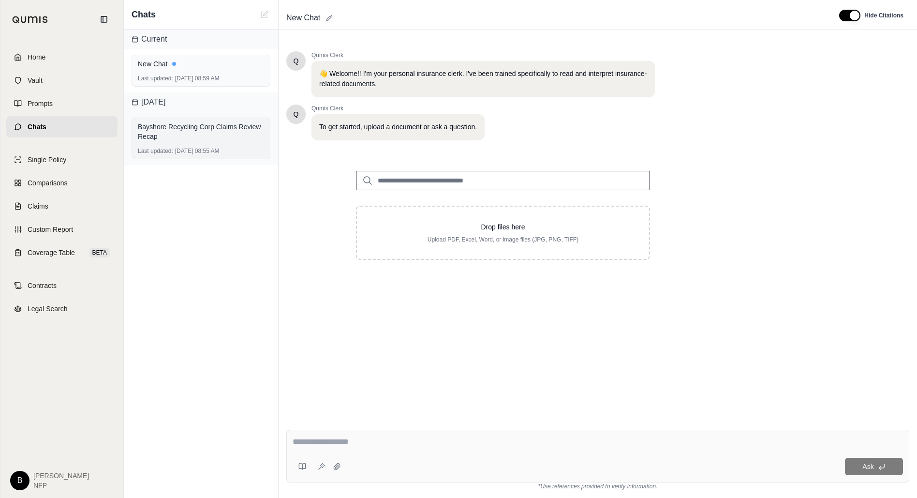
click at [210, 124] on div "Bayshore Recycling Corp Claims Review Recap" at bounding box center [201, 131] width 126 height 19
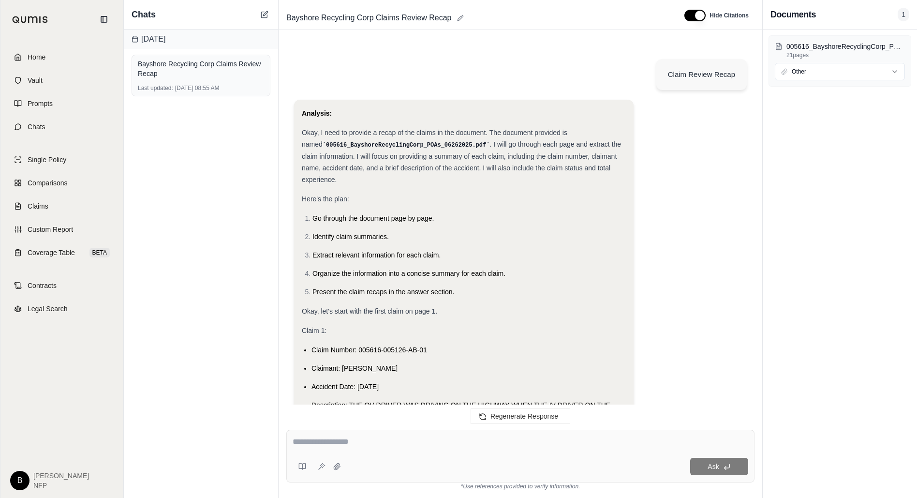
scroll to position [2870, 0]
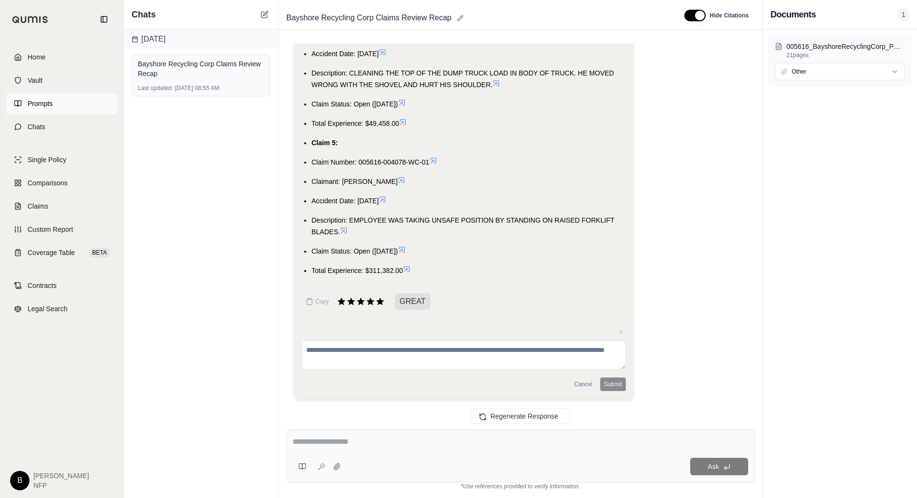
click at [37, 103] on span "Prompts" at bounding box center [40, 104] width 25 height 10
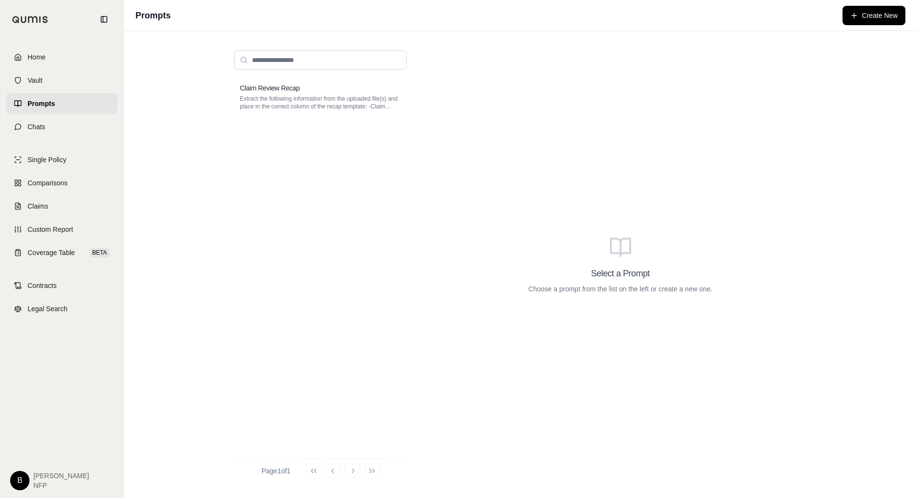
click at [637, 284] on p "Choose a prompt from the list on the left or create a new one." at bounding box center [620, 289] width 184 height 10
click at [49, 127] on link "Chats" at bounding box center [61, 126] width 111 height 21
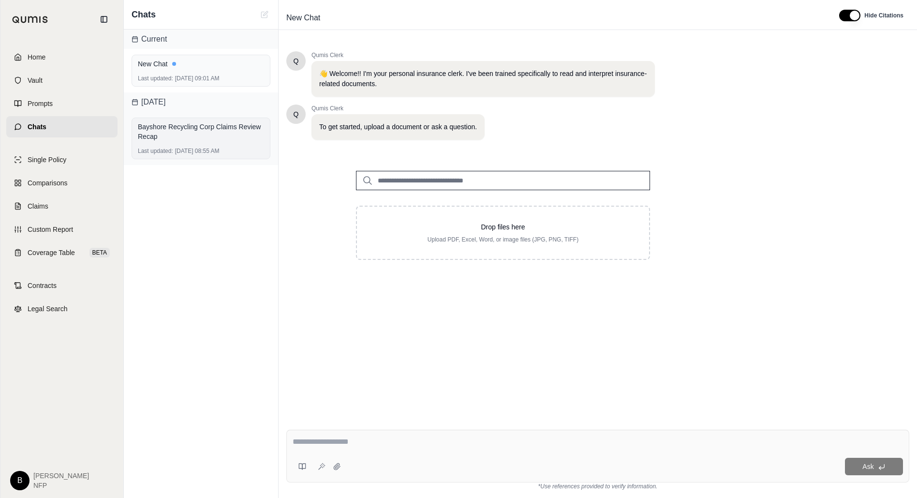
click at [202, 141] on div "Bayshore Recycling Corp Claims Review Recap" at bounding box center [201, 131] width 126 height 19
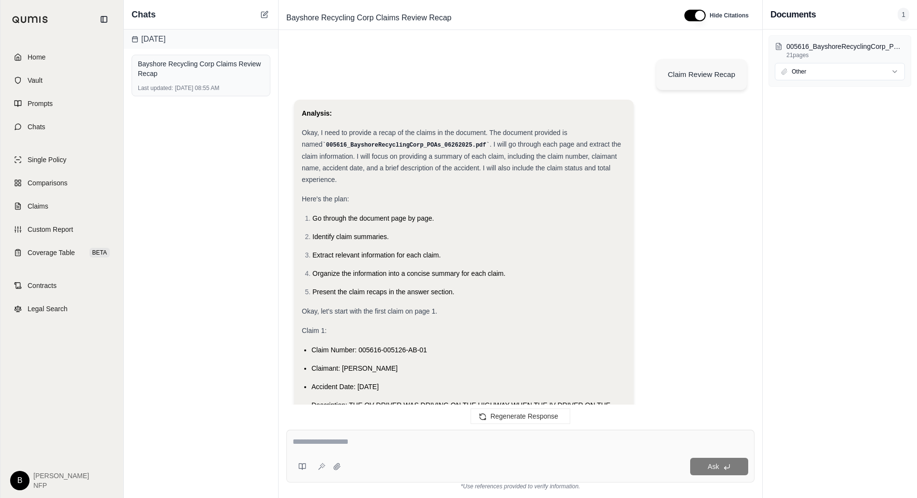
scroll to position [2790, 0]
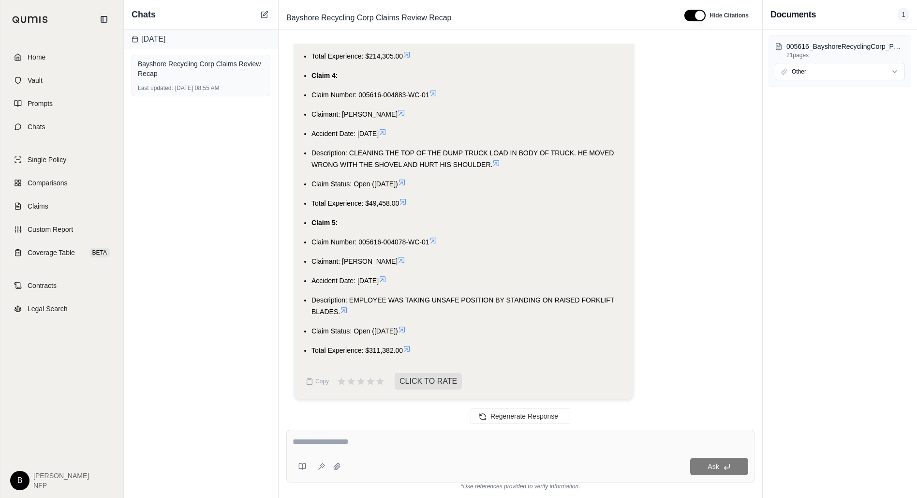
click at [391, 443] on textarea at bounding box center [521, 442] width 456 height 12
click at [447, 458] on div "Ask" at bounding box center [546, 466] width 403 height 17
click at [345, 442] on textarea "**********" at bounding box center [521, 442] width 456 height 12
click at [413, 445] on textarea "**********" at bounding box center [521, 442] width 456 height 12
drag, startPoint x: 416, startPoint y: 441, endPoint x: 529, endPoint y: 445, distance: 113.3
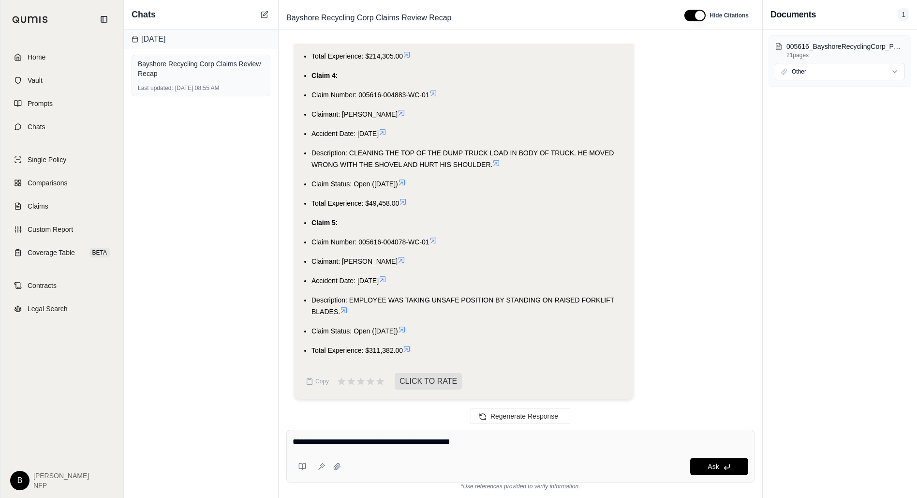
click at [529, 445] on textarea "**********" at bounding box center [521, 442] width 456 height 12
type textarea "**********"
click at [729, 471] on icon at bounding box center [727, 467] width 8 height 8
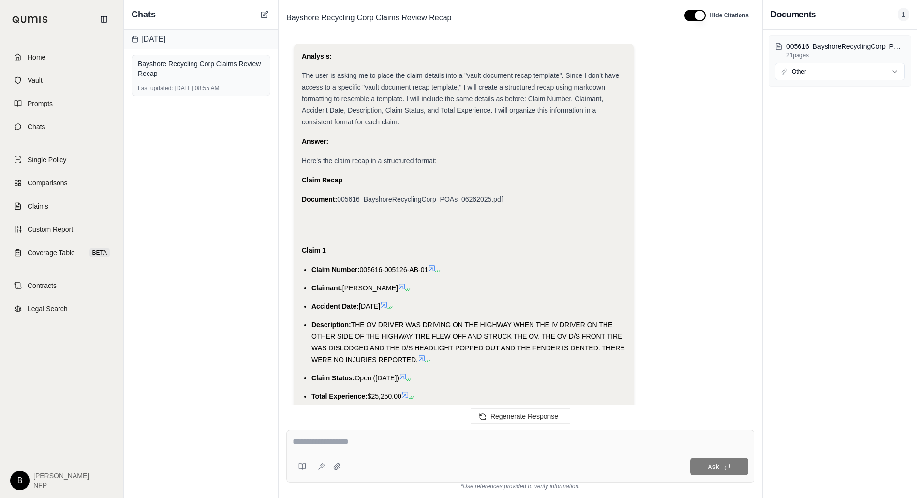
scroll to position [3241, 0]
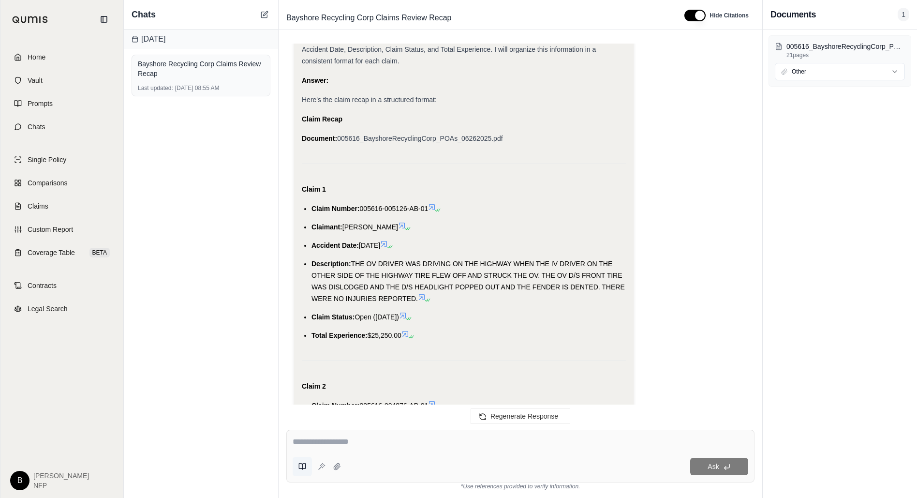
click at [302, 467] on icon at bounding box center [302, 466] width 8 height 8
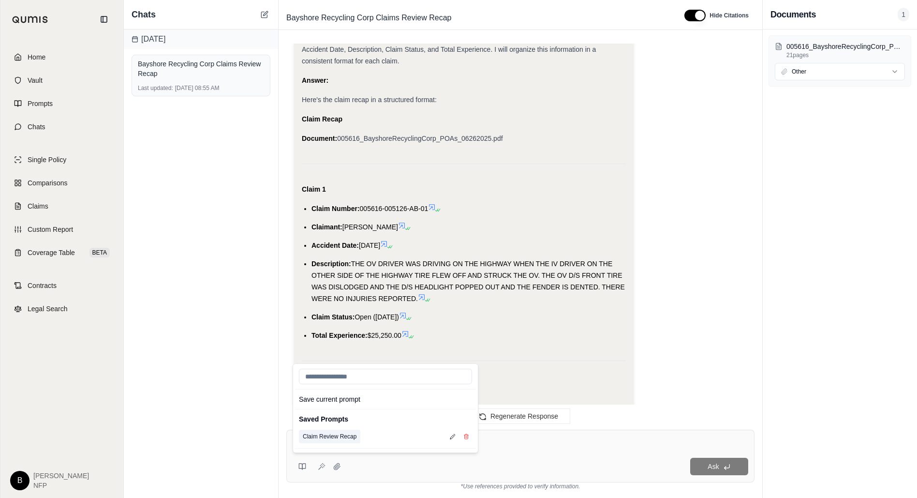
click at [321, 435] on button "Claim Review Recap" at bounding box center [329, 437] width 61 height 14
type textarea "**********"
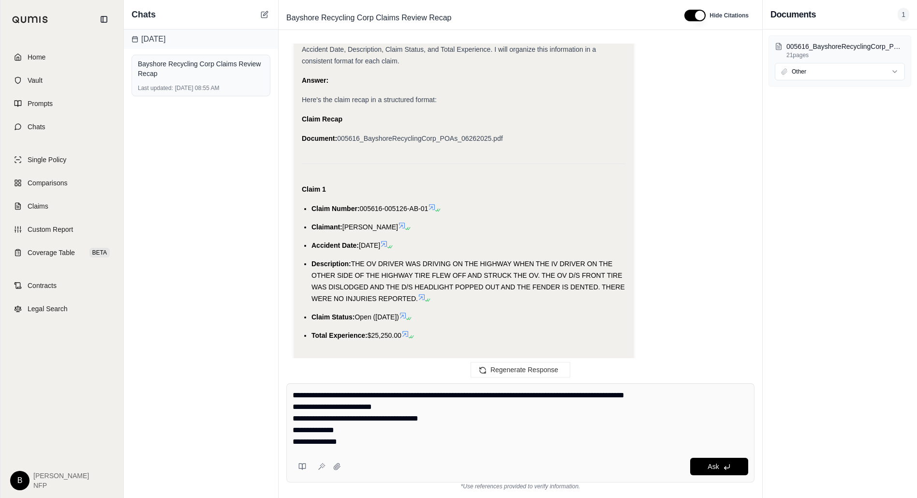
click at [609, 463] on div "Ask" at bounding box center [546, 466] width 403 height 17
click at [339, 467] on icon at bounding box center [337, 466] width 6 height 6
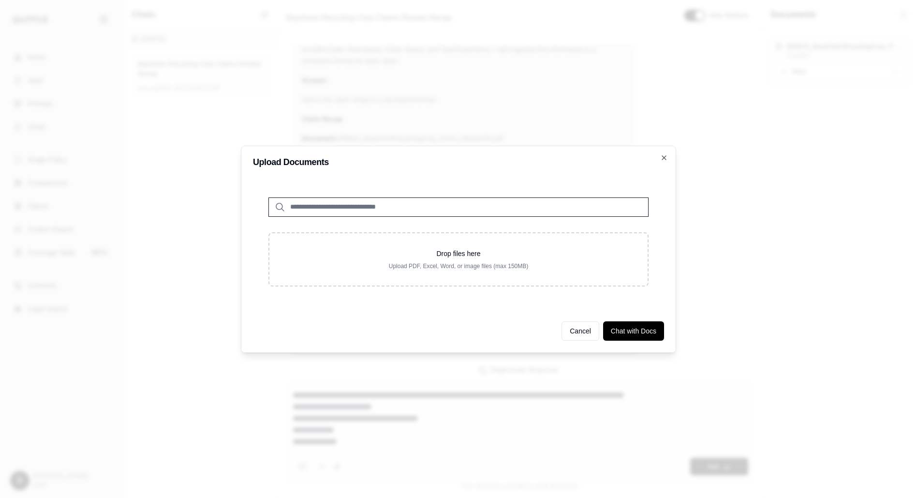
click at [386, 206] on input "search" at bounding box center [458, 206] width 380 height 19
type input "*"
click at [367, 231] on p "Recap Template.xlsx #2" at bounding box center [339, 227] width 85 height 12
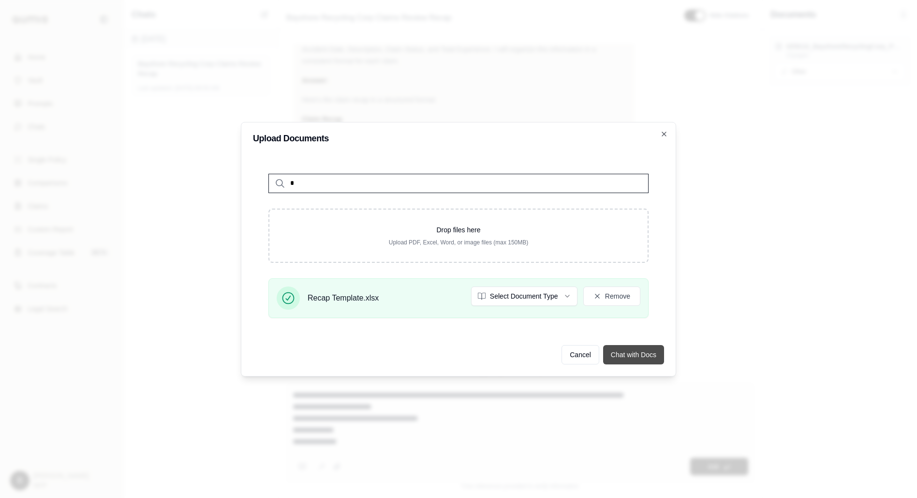
click at [644, 359] on button "Chat with Docs" at bounding box center [633, 354] width 61 height 19
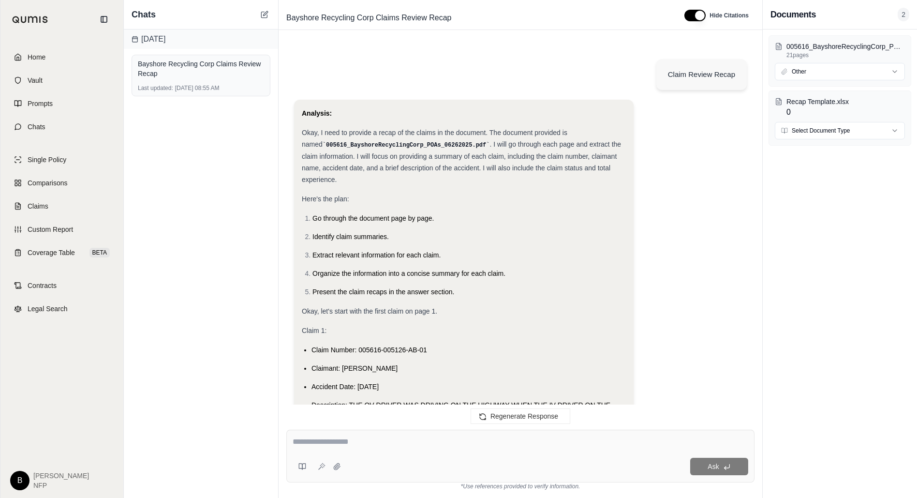
scroll to position [4055, 0]
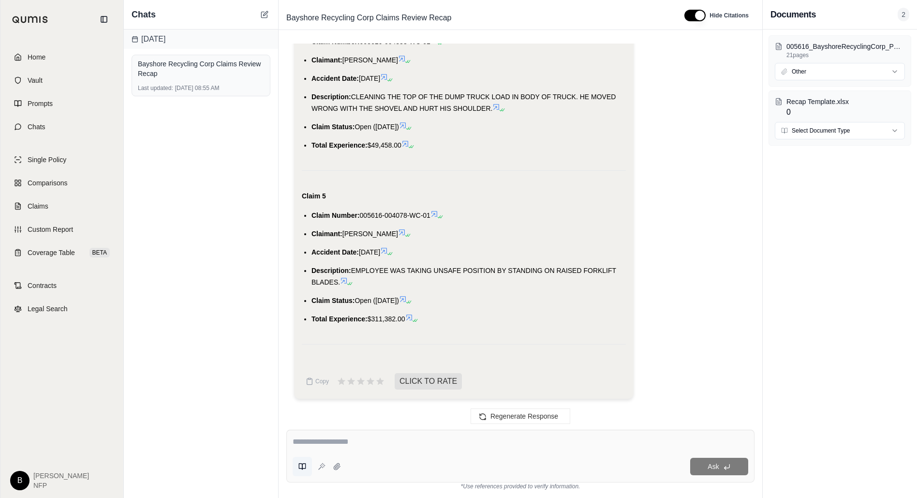
click at [296, 465] on button at bounding box center [302, 466] width 19 height 19
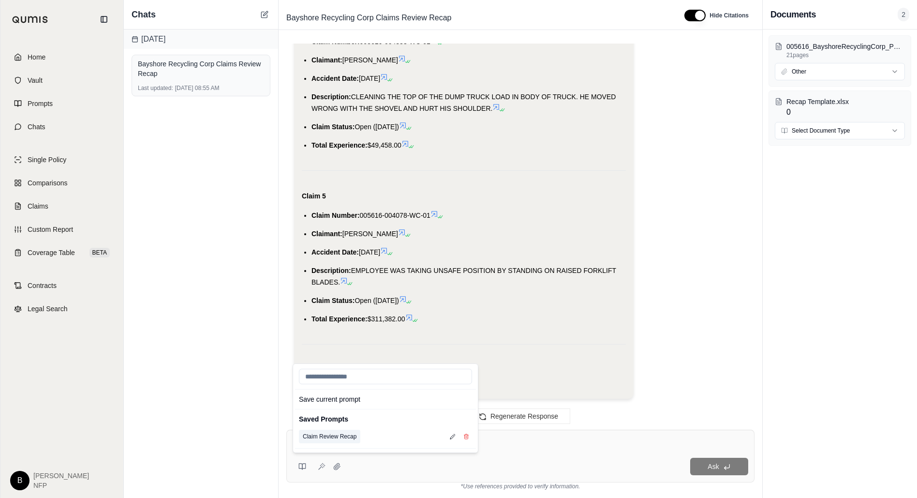
click at [332, 433] on button "Claim Review Recap" at bounding box center [329, 437] width 61 height 14
type textarea "**********"
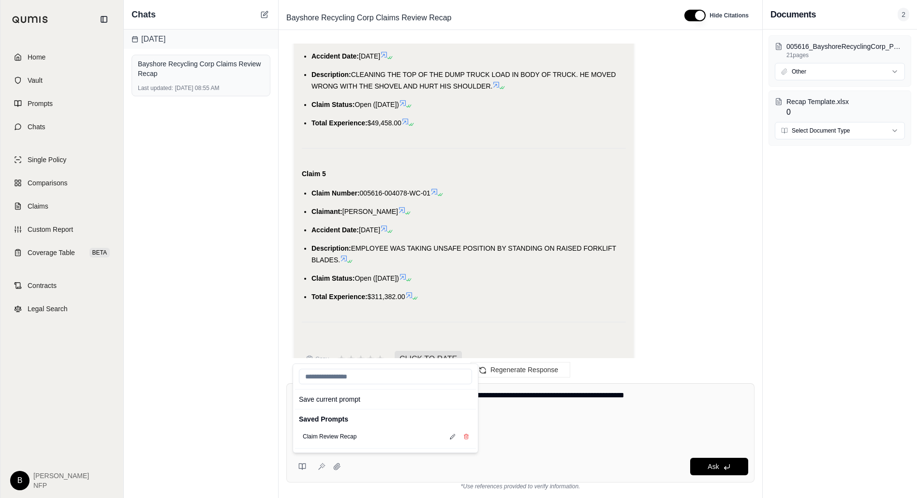
click at [552, 434] on textarea "**********" at bounding box center [521, 418] width 456 height 58
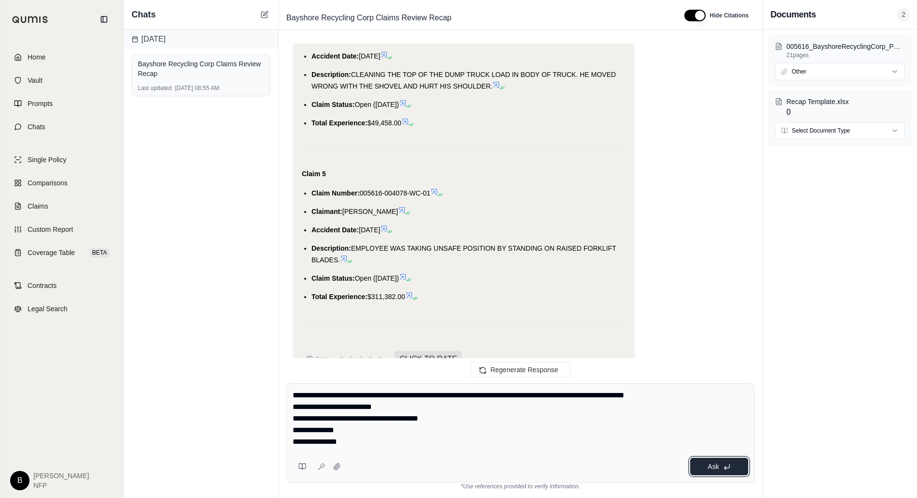
click at [727, 468] on icon at bounding box center [726, 465] width 5 height 3
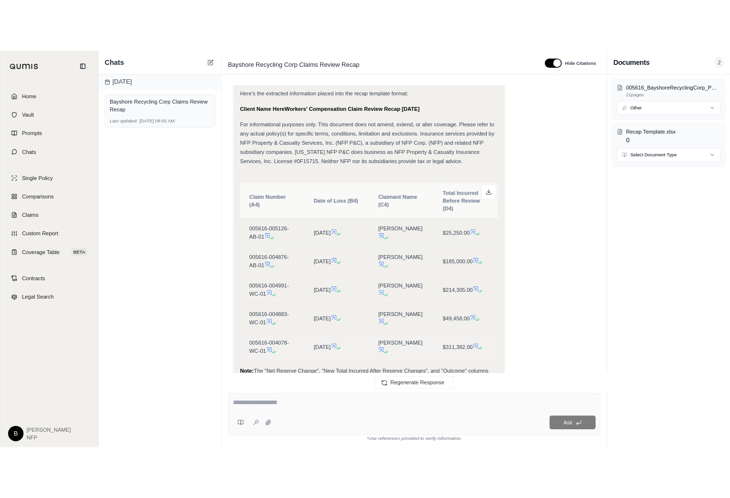
scroll to position [4775, 0]
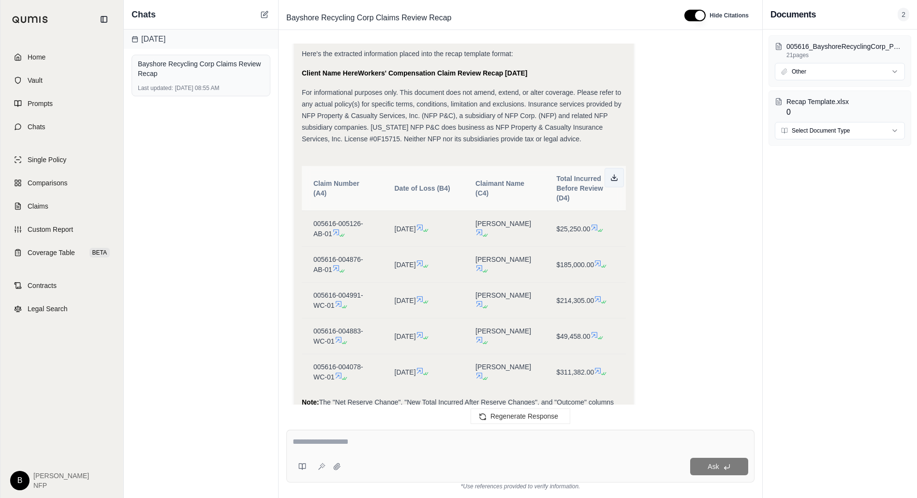
click at [615, 187] on button at bounding box center [614, 177] width 19 height 19
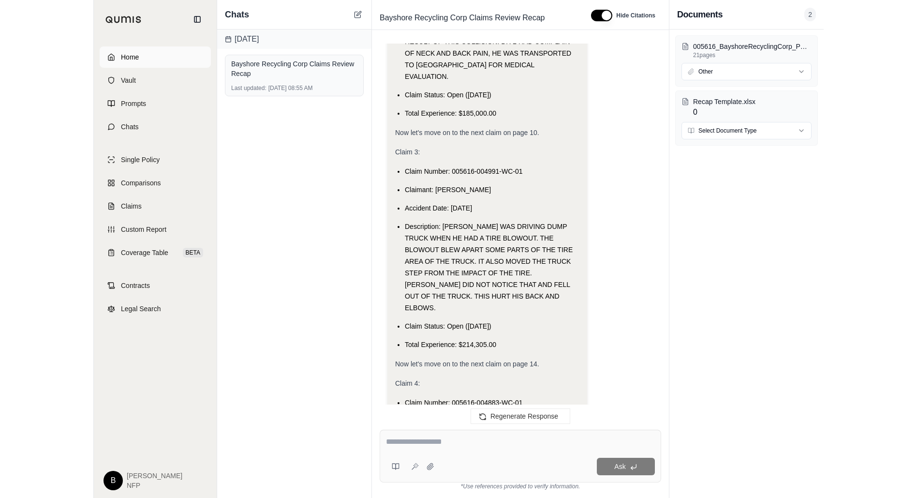
scroll to position [498, 0]
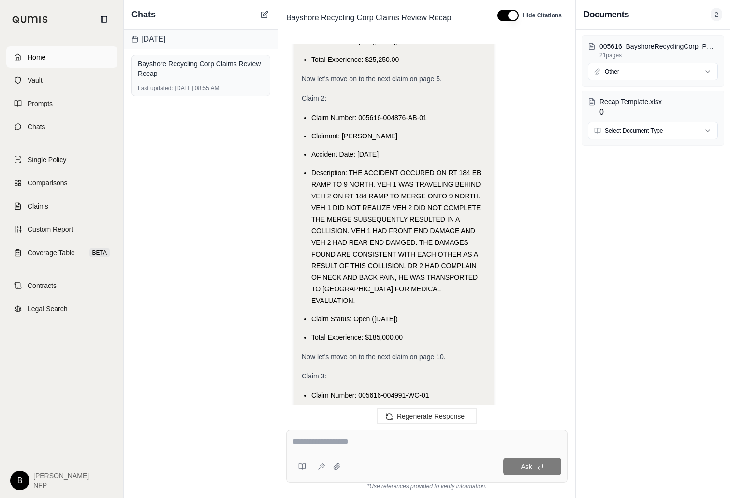
click at [38, 57] on span "Home" at bounding box center [37, 57] width 18 height 10
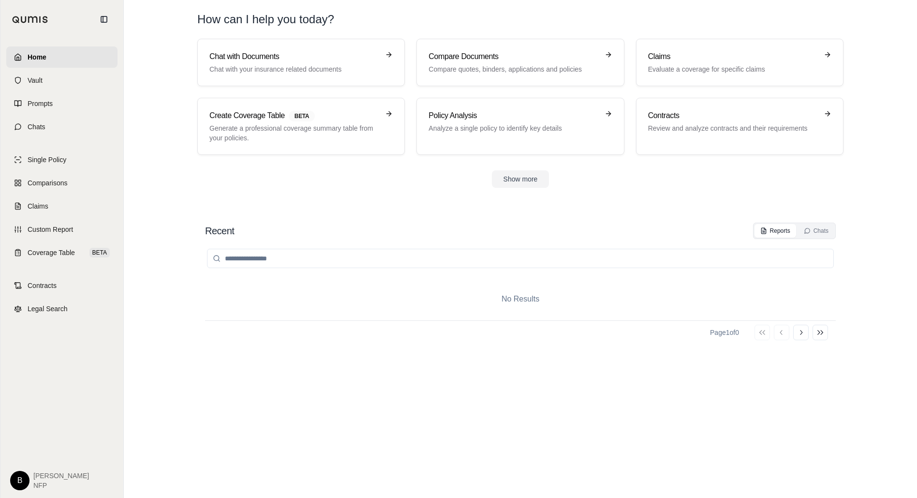
click at [45, 58] on span "Home" at bounding box center [37, 57] width 19 height 10
